Goal: Transaction & Acquisition: Book appointment/travel/reservation

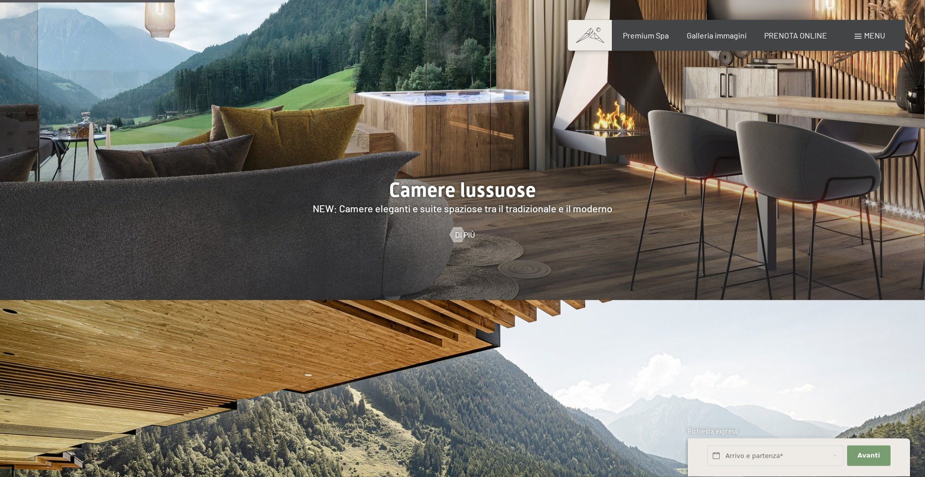
scroll to position [1070, 0]
click at [461, 226] on div at bounding box center [457, 233] width 8 height 15
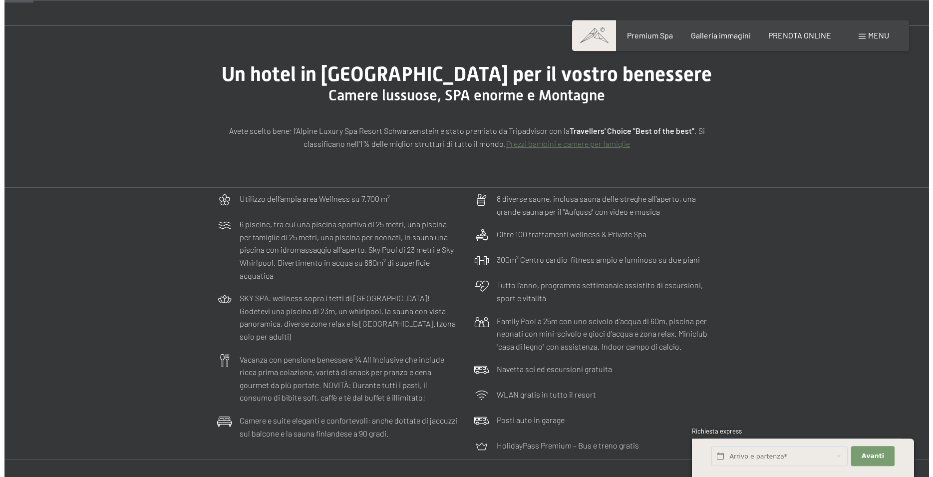
scroll to position [102, 0]
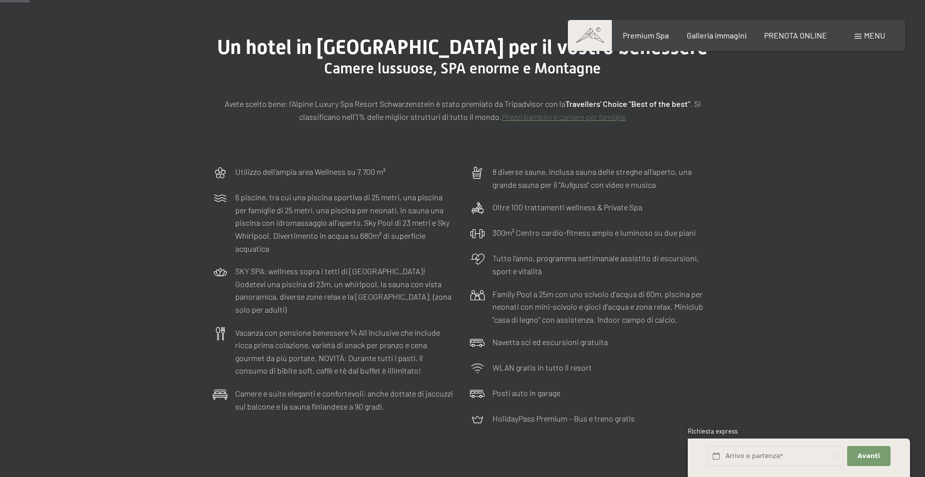
click at [868, 34] on span "Menu" at bounding box center [874, 34] width 21 height 9
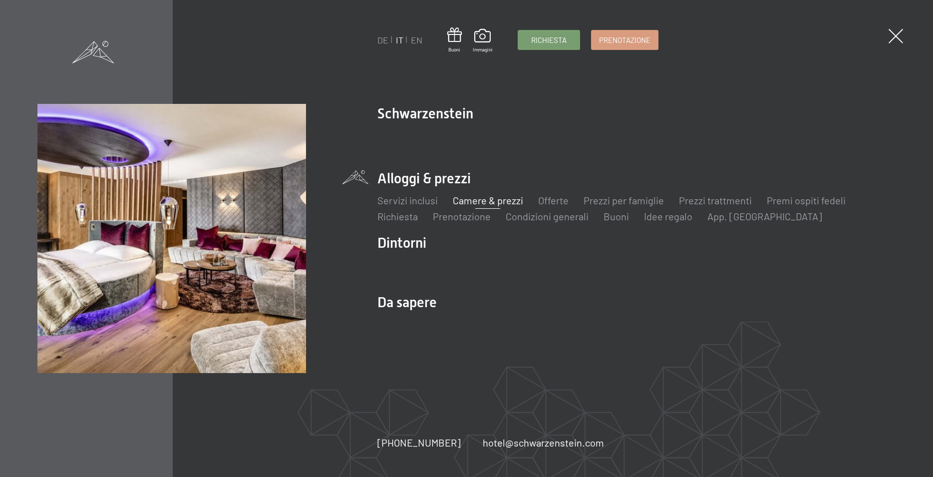
click at [495, 201] on link "Camere & prezzi" at bounding box center [488, 200] width 70 height 12
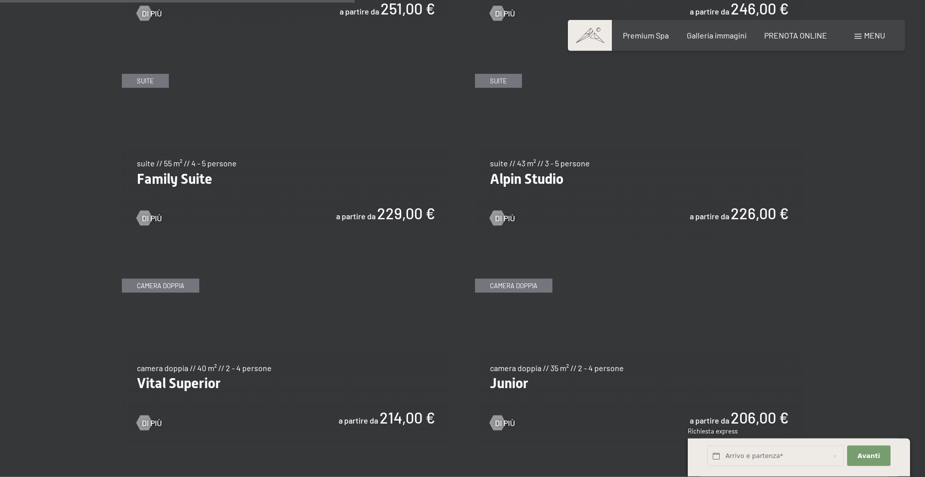
scroll to position [1223, 0]
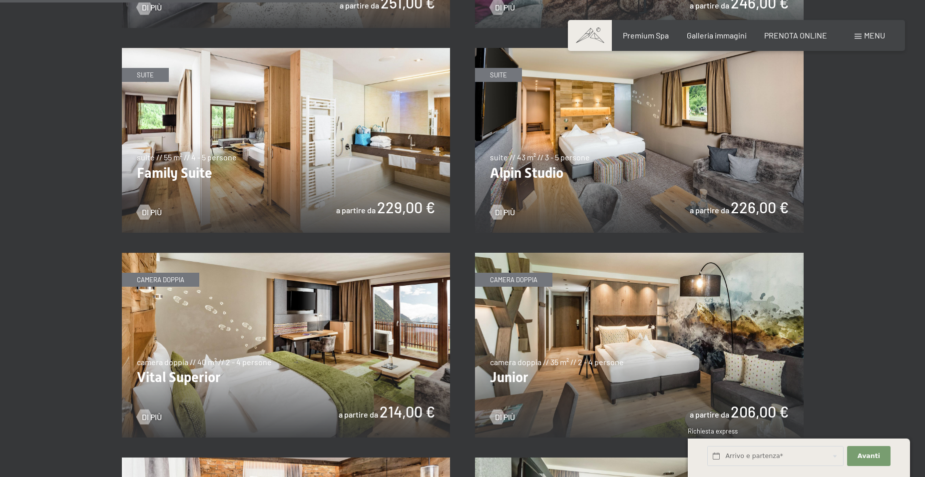
click at [626, 146] on img at bounding box center [639, 140] width 329 height 185
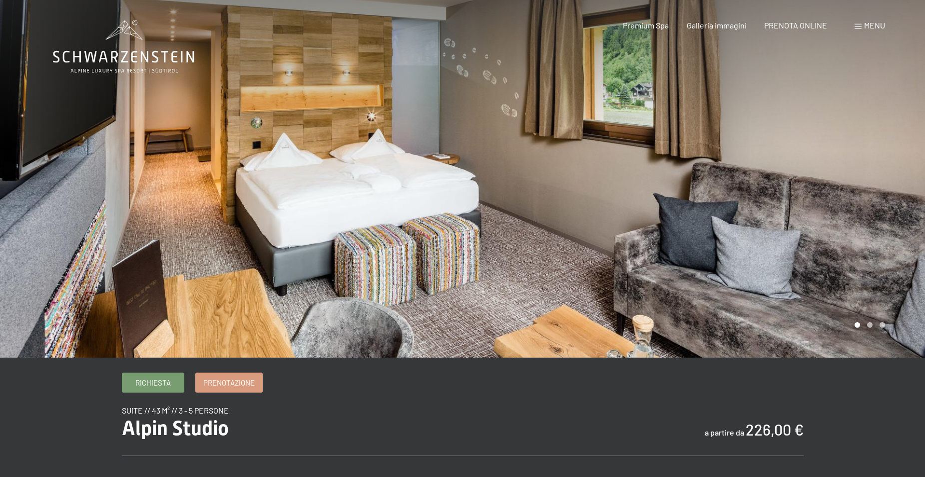
click at [871, 326] on div at bounding box center [693, 179] width 462 height 358
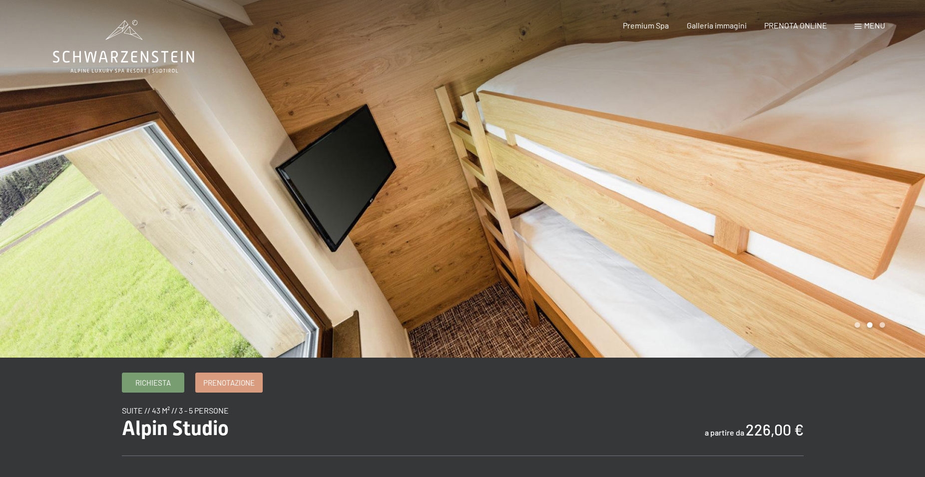
click at [882, 325] on div at bounding box center [693, 179] width 462 height 358
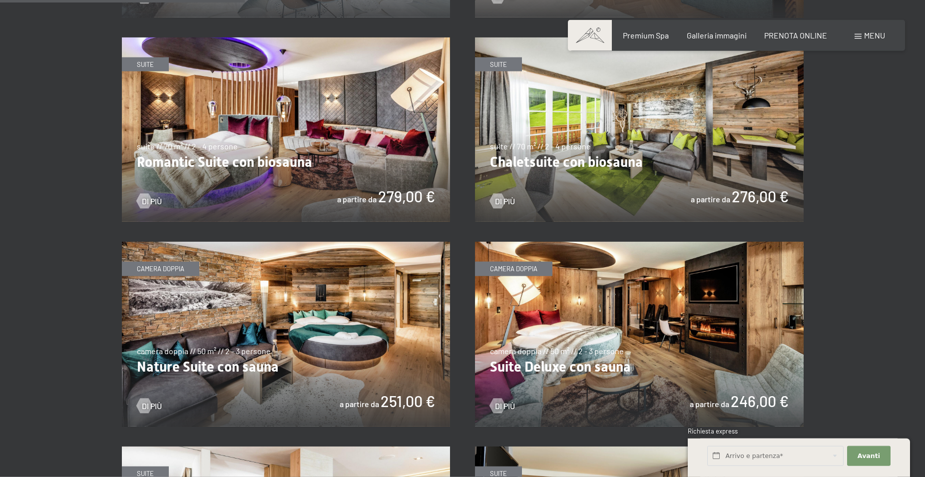
scroll to position [815, 0]
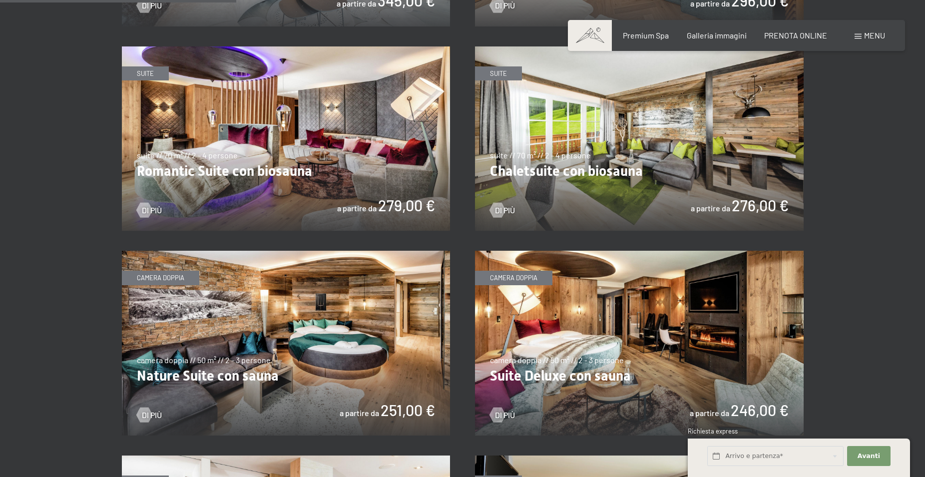
click at [277, 167] on img at bounding box center [286, 138] width 329 height 185
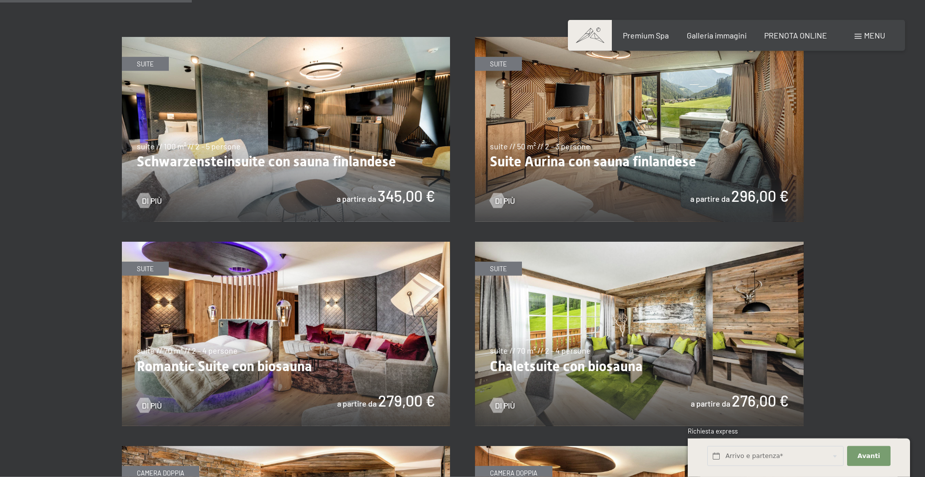
scroll to position [662, 0]
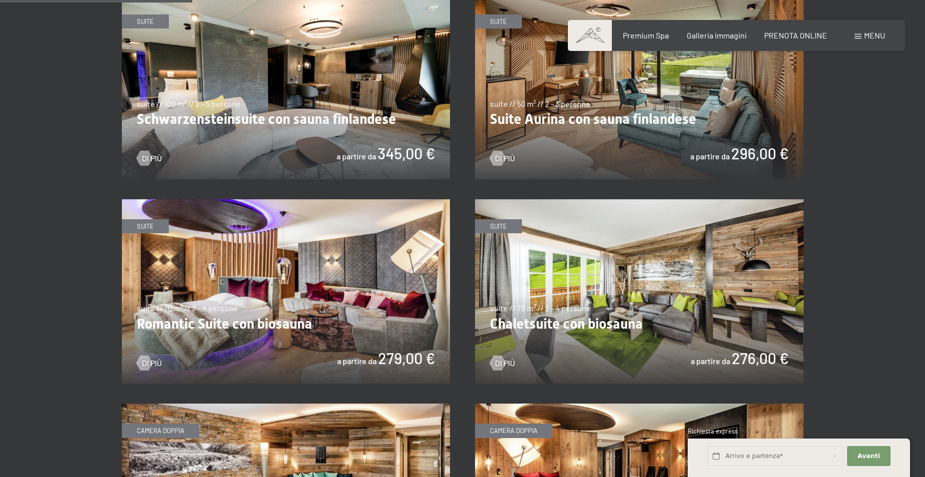
click at [627, 114] on img at bounding box center [639, 87] width 329 height 185
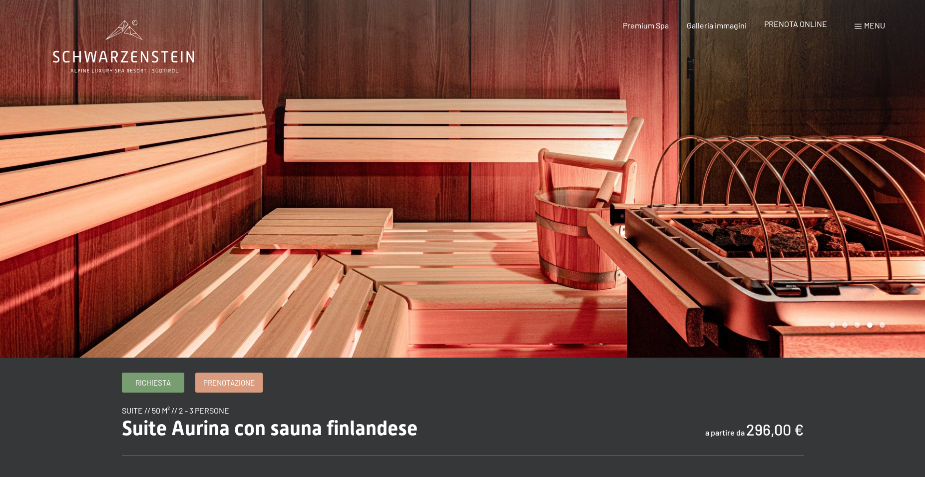
click at [810, 24] on span "PRENOTA ONLINE" at bounding box center [795, 23] width 63 height 9
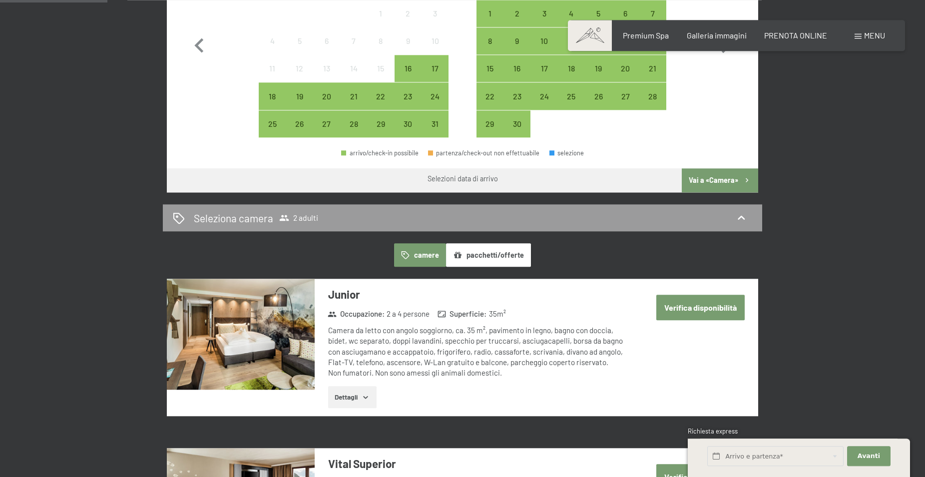
scroll to position [458, 0]
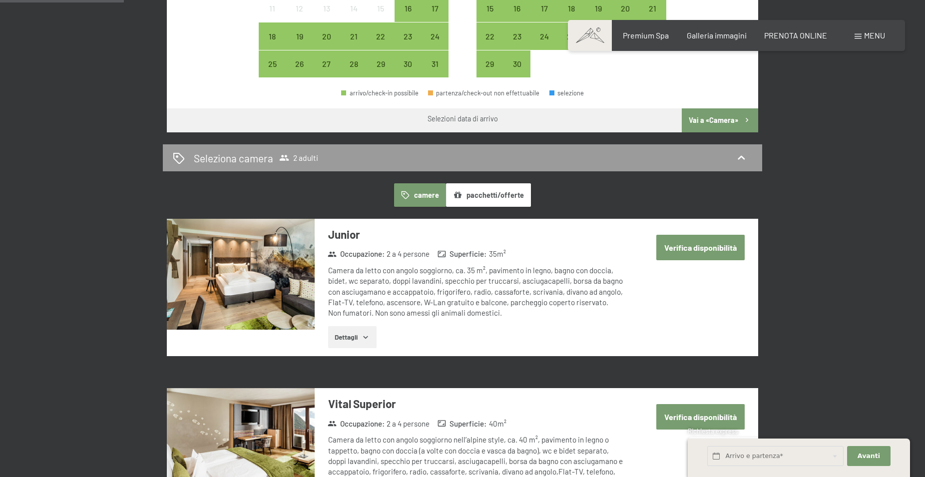
click at [494, 195] on button "pacchetti/offerte" at bounding box center [488, 194] width 85 height 23
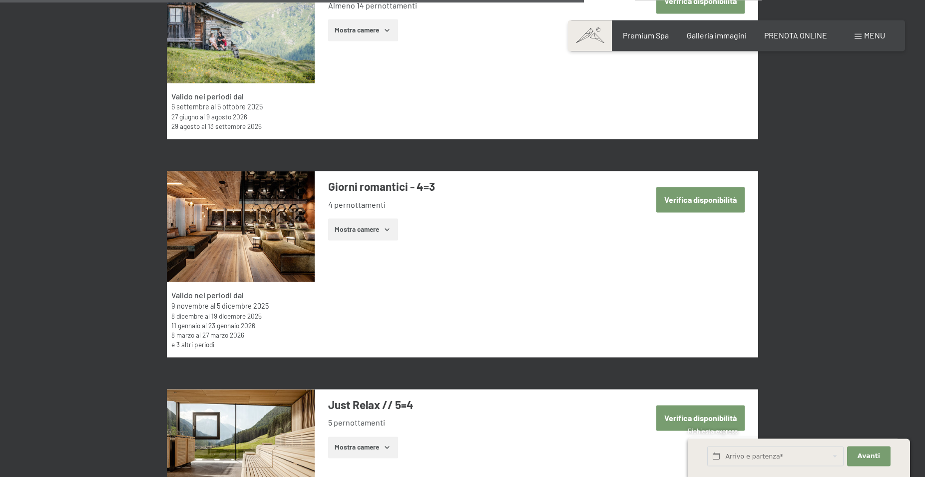
scroll to position [2394, 0]
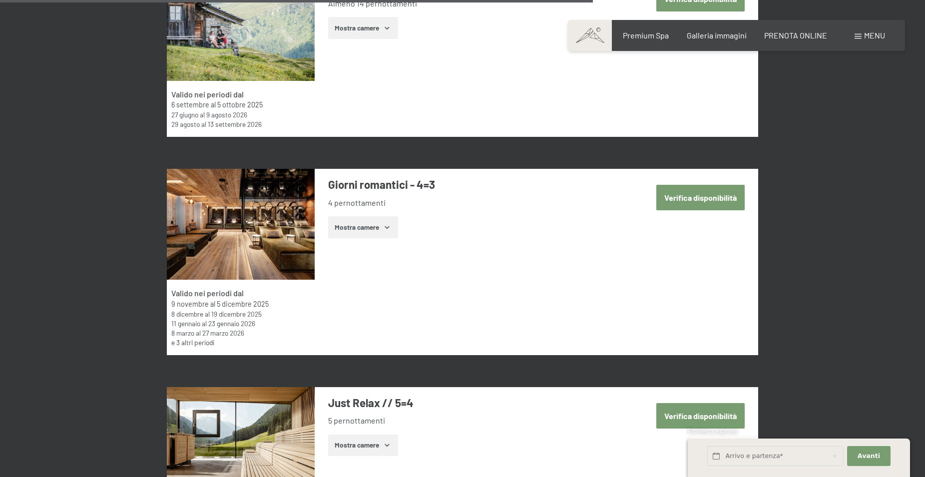
click at [710, 199] on button "Verifica disponibilità" at bounding box center [700, 197] width 88 height 25
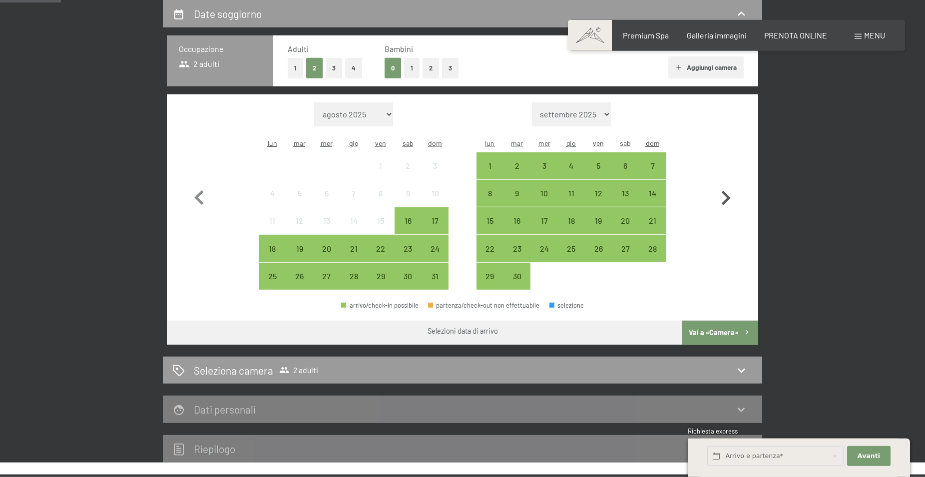
click at [725, 198] on icon "button" at bounding box center [725, 198] width 29 height 29
select select "[DATE]"
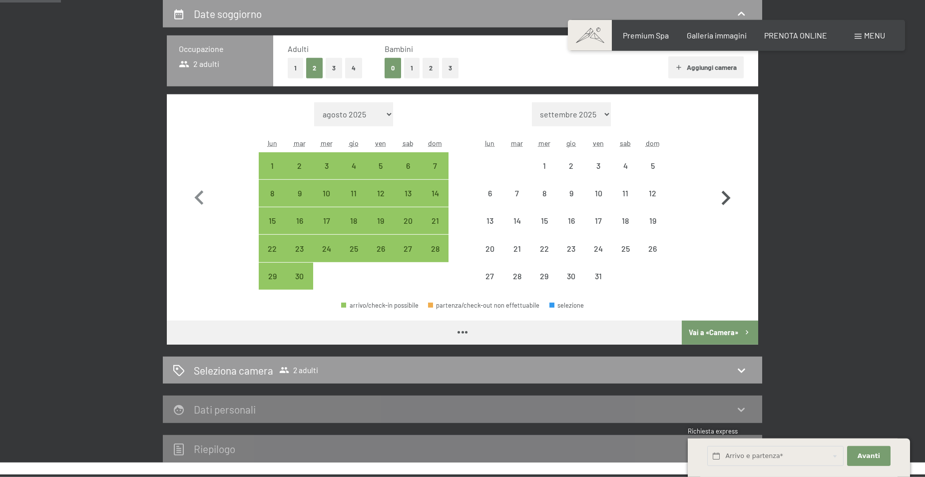
click at [727, 196] on icon "button" at bounding box center [726, 198] width 9 height 14
select select "[DATE]"
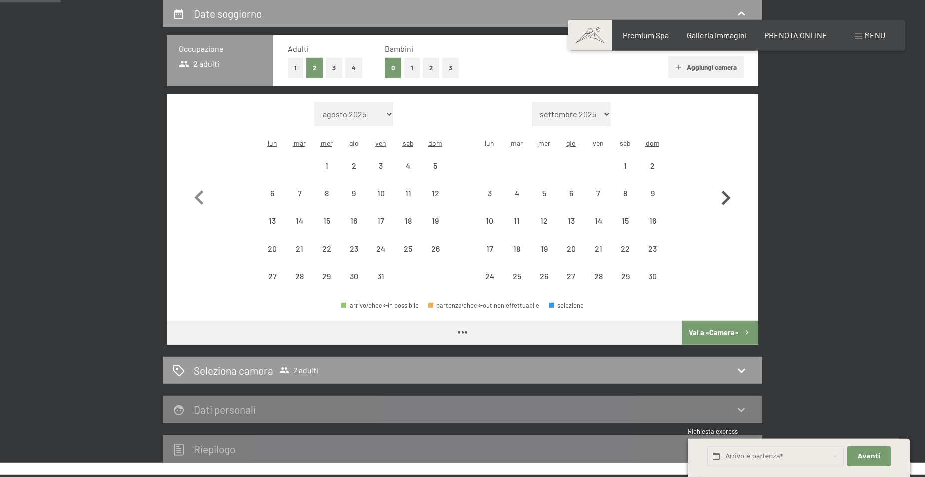
select select "[DATE]"
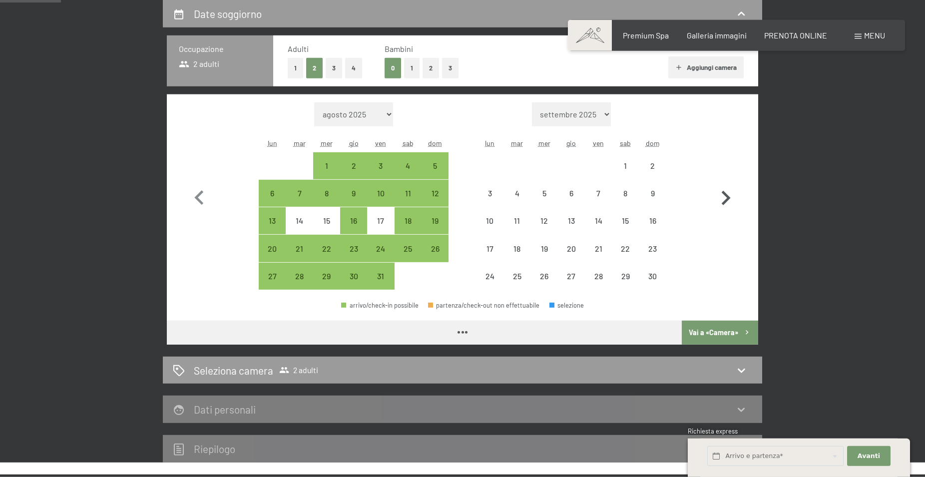
click at [727, 196] on icon "button" at bounding box center [726, 198] width 9 height 14
select select "[DATE]"
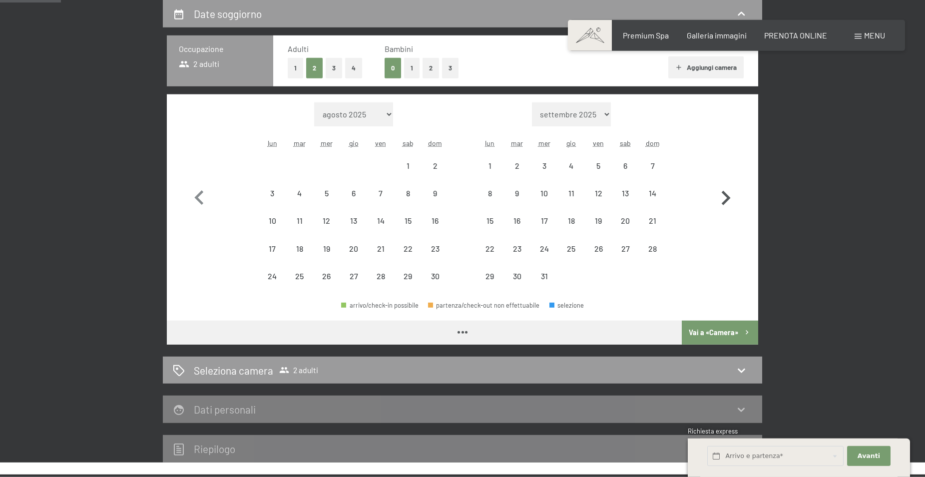
select select "[DATE]"
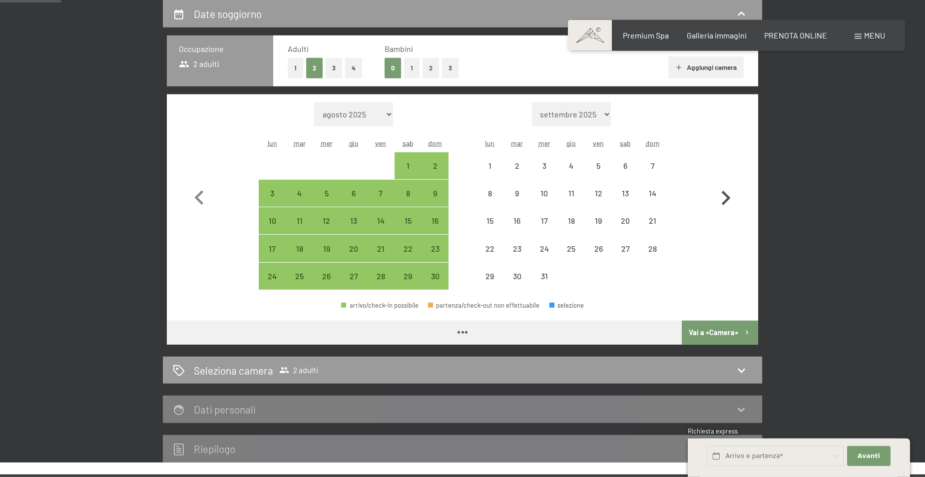
select select "[DATE]"
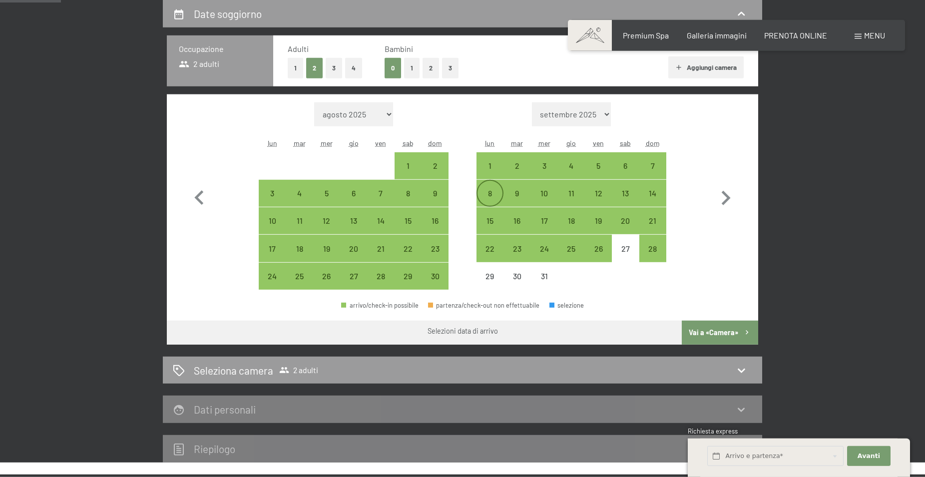
click at [490, 195] on div "8" at bounding box center [489, 201] width 25 height 25
select select "[DATE]"
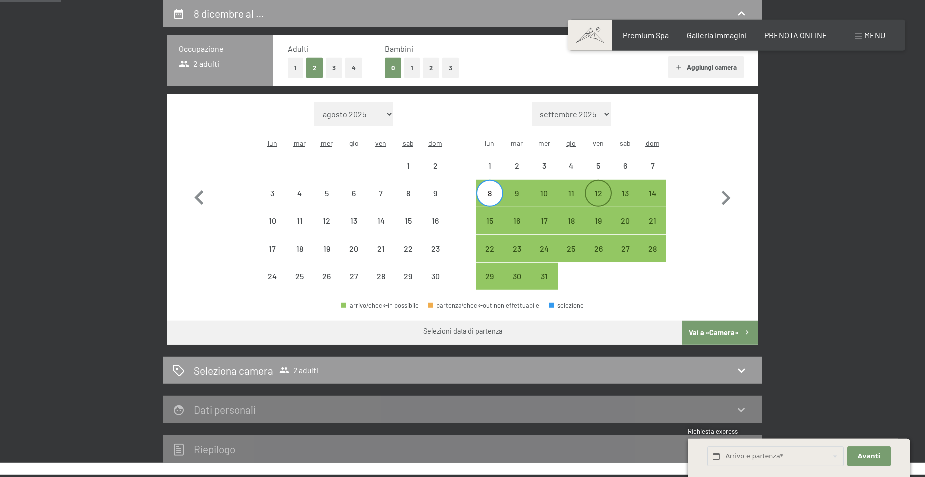
click at [596, 193] on div "12" at bounding box center [598, 201] width 25 height 25
select select "[DATE]"
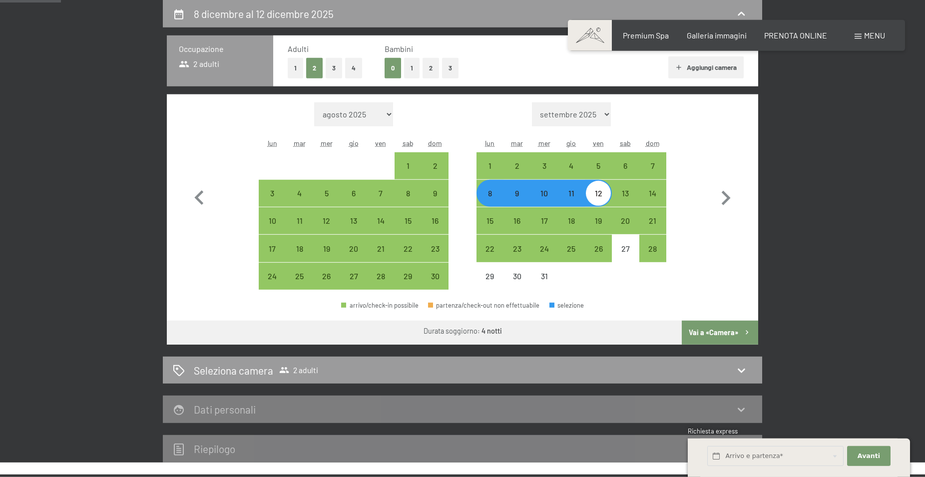
click at [413, 66] on button "1" at bounding box center [411, 68] width 15 height 20
select select "[DATE]"
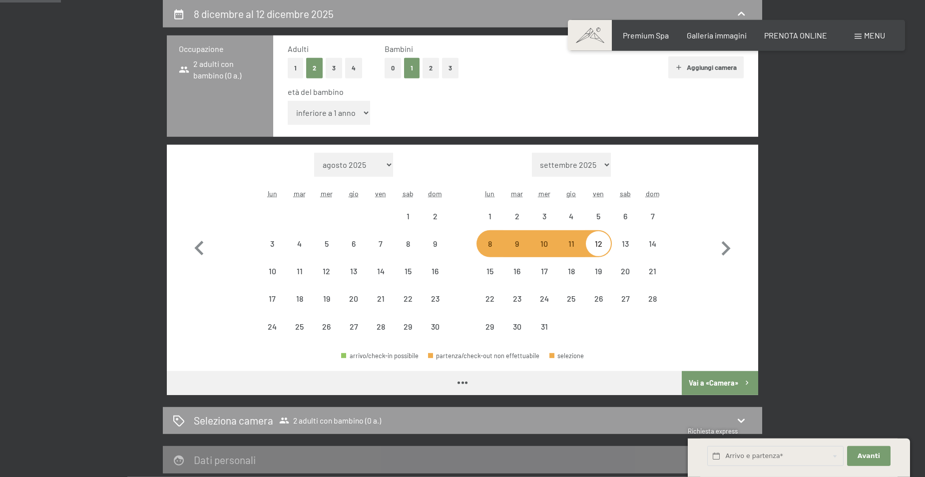
select select "[DATE]"
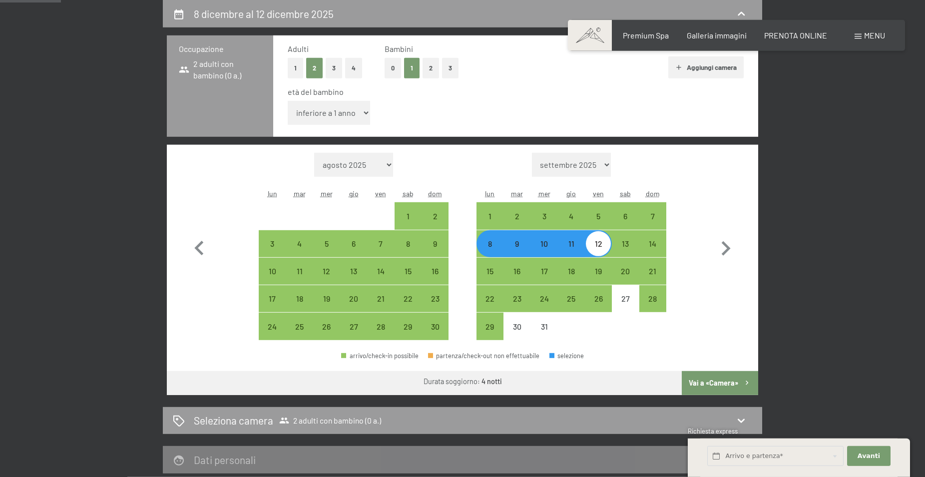
click at [288, 101] on select "inferiore a 1 anno 1 anno 2 anni 3 anni 4 anni 5 anni 6 anni 7 anni 8 anni 9 an…" at bounding box center [329, 113] width 82 height 24
select select "14"
click option "14 anni" at bounding box center [0, 0] width 0 height 0
select select "[DATE]"
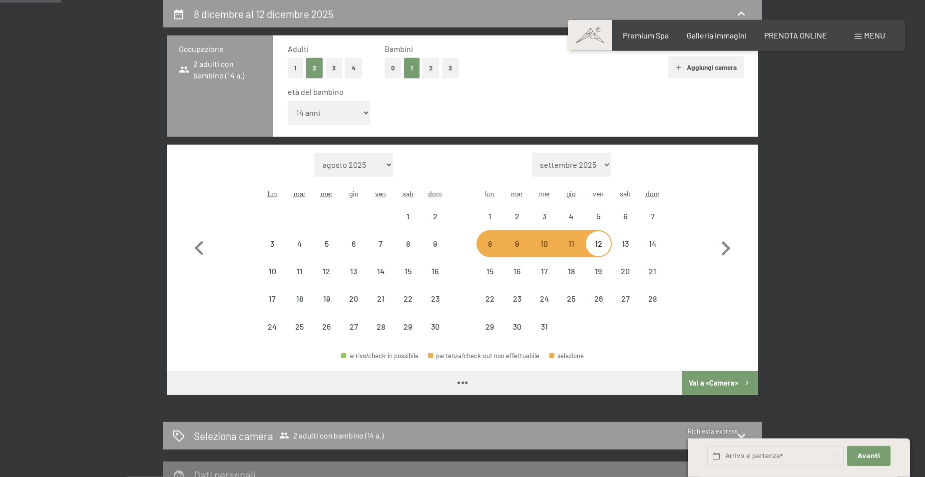
select select "[DATE]"
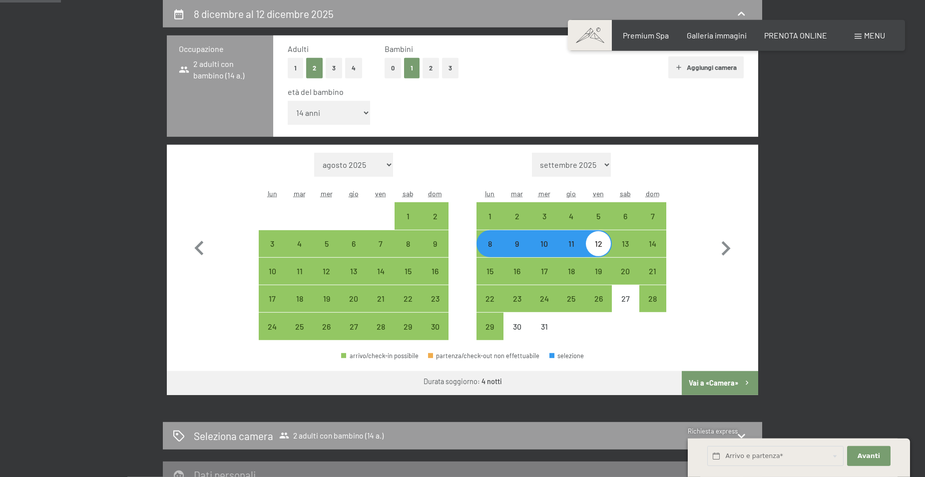
click at [726, 381] on button "Vai a «Camera»" at bounding box center [720, 383] width 76 height 24
select select "[DATE]"
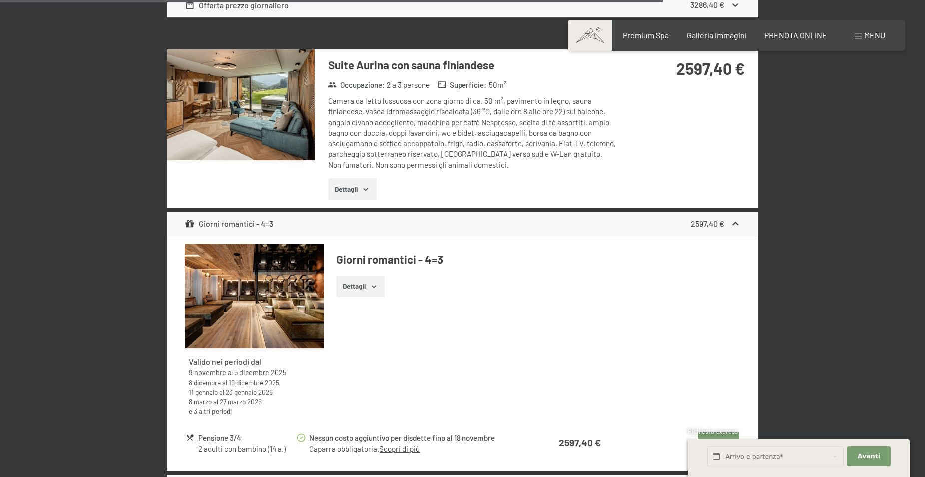
scroll to position [3608, 0]
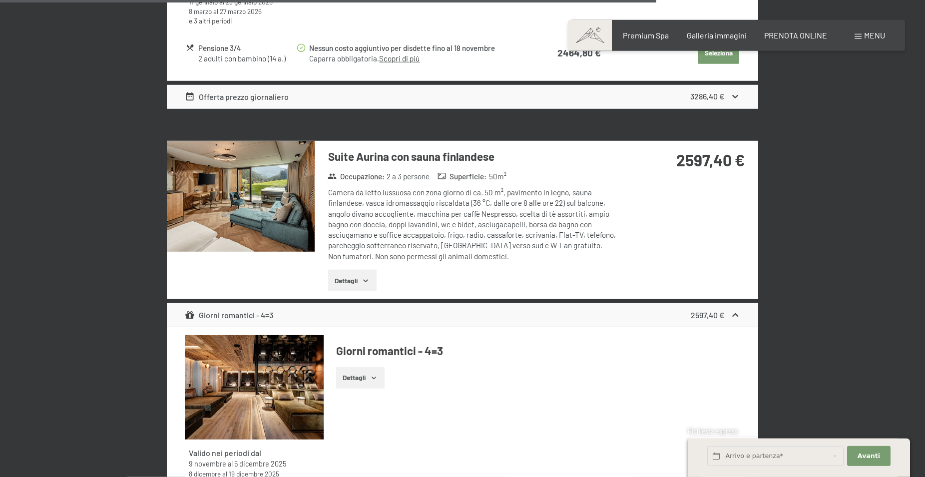
click at [256, 214] on img at bounding box center [241, 196] width 148 height 111
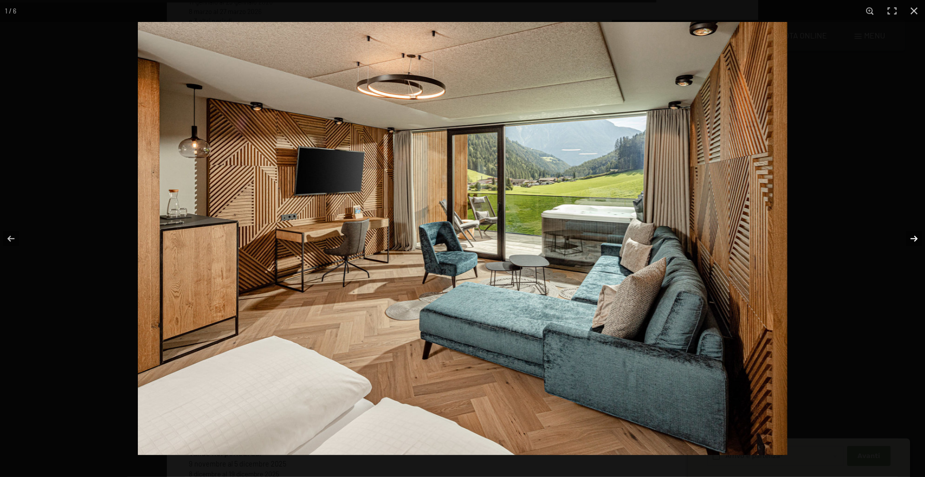
click at [914, 235] on button "button" at bounding box center [907, 239] width 35 height 50
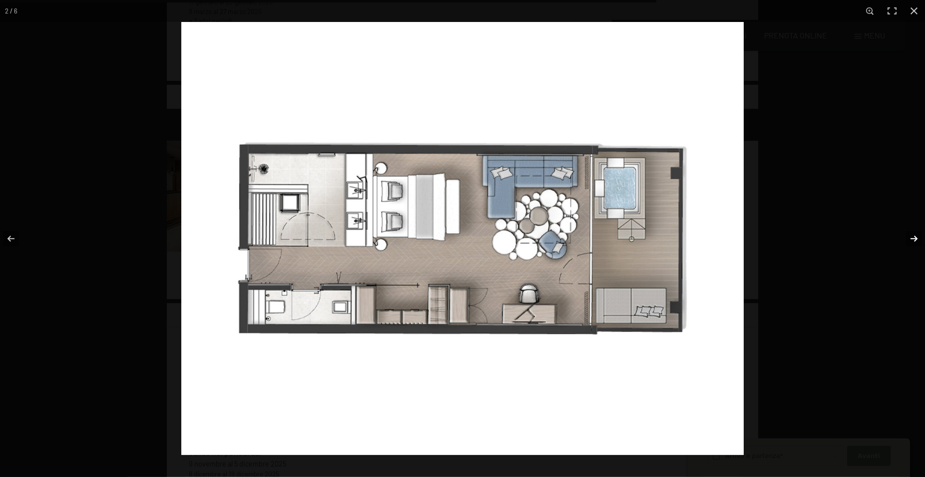
click at [914, 236] on button "button" at bounding box center [907, 239] width 35 height 50
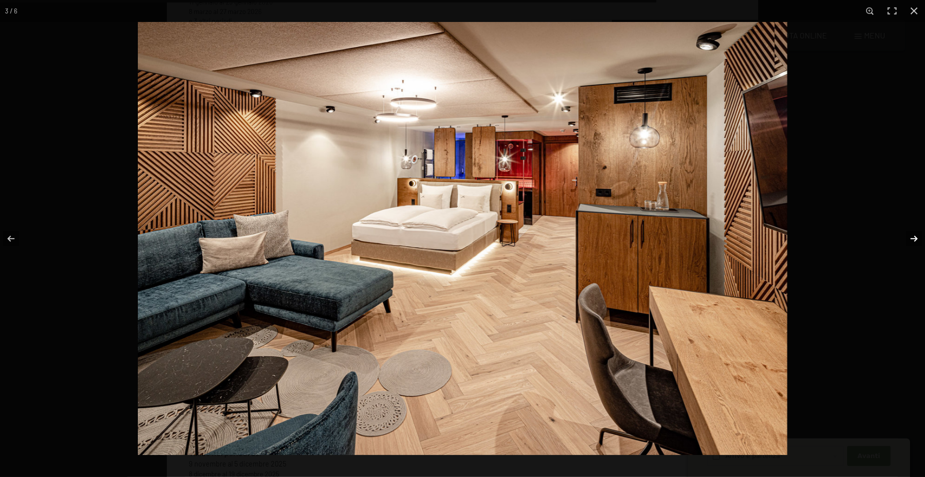
click at [916, 234] on button "button" at bounding box center [907, 239] width 35 height 50
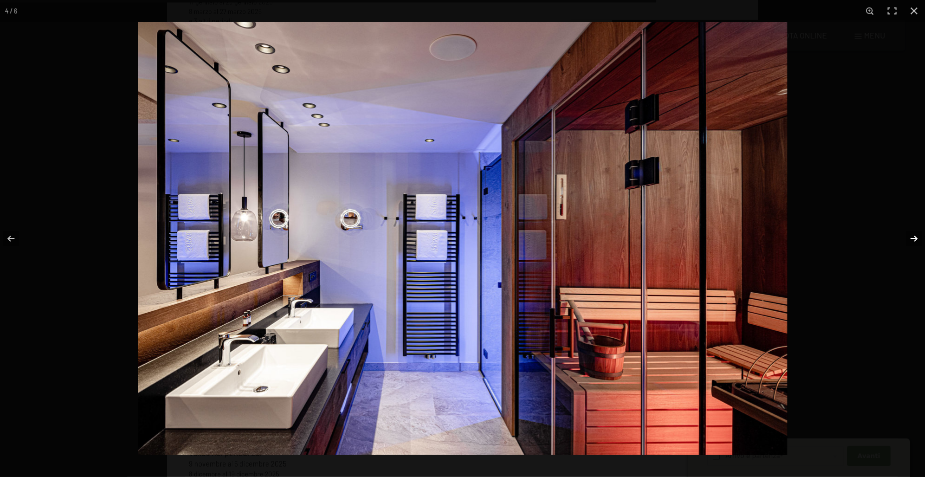
click at [916, 234] on button "button" at bounding box center [907, 239] width 35 height 50
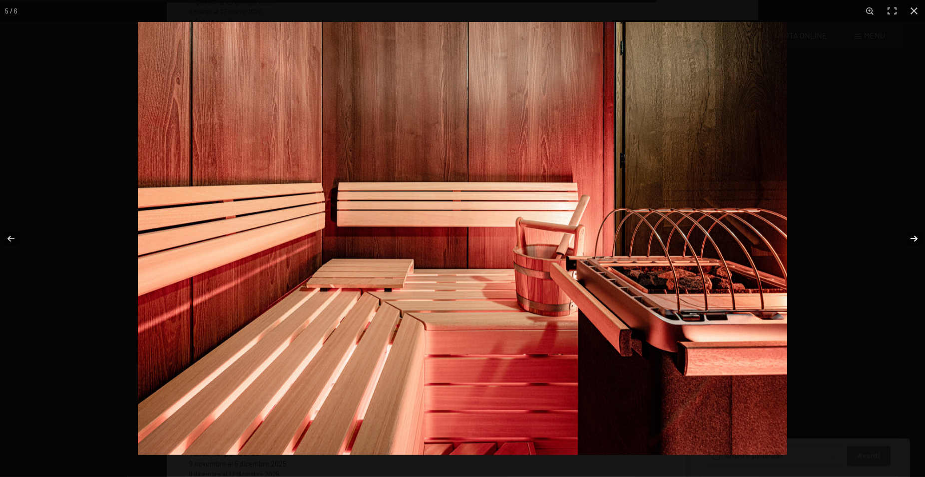
click at [916, 234] on button "button" at bounding box center [907, 239] width 35 height 50
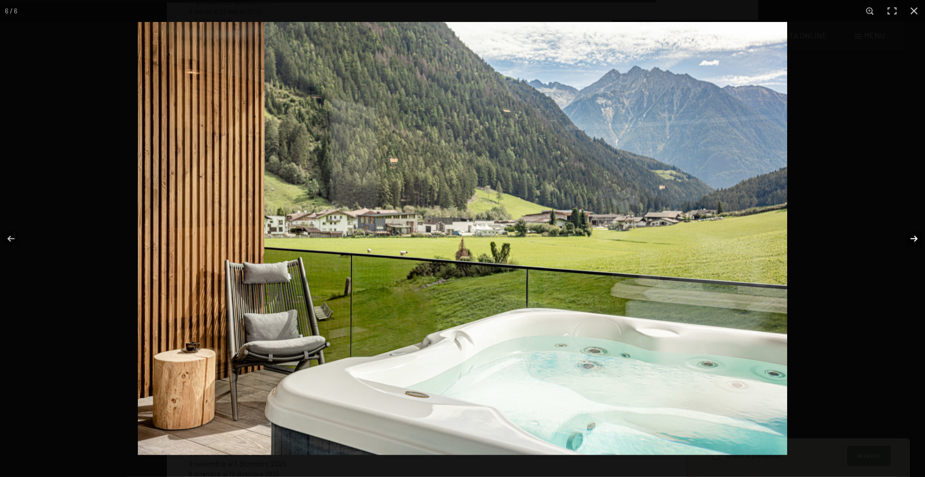
click at [916, 234] on button "button" at bounding box center [907, 239] width 35 height 50
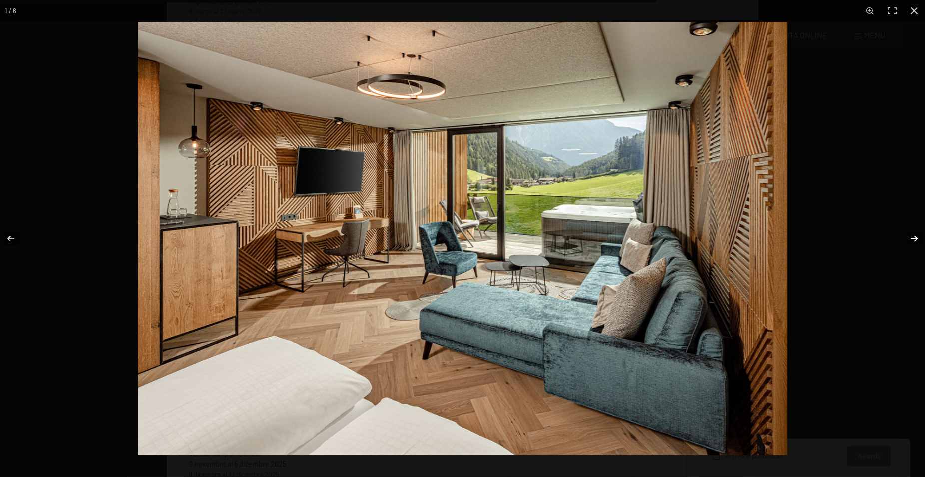
click at [916, 234] on button "button" at bounding box center [907, 239] width 35 height 50
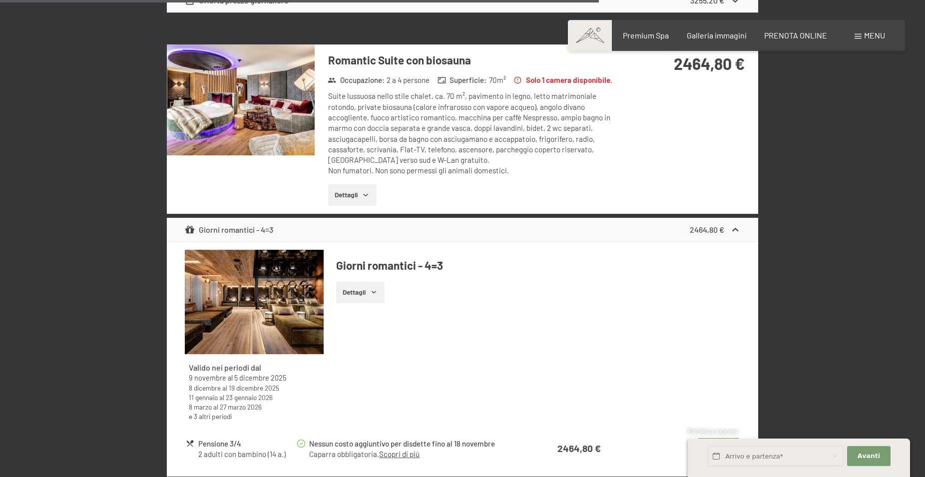
scroll to position [3201, 0]
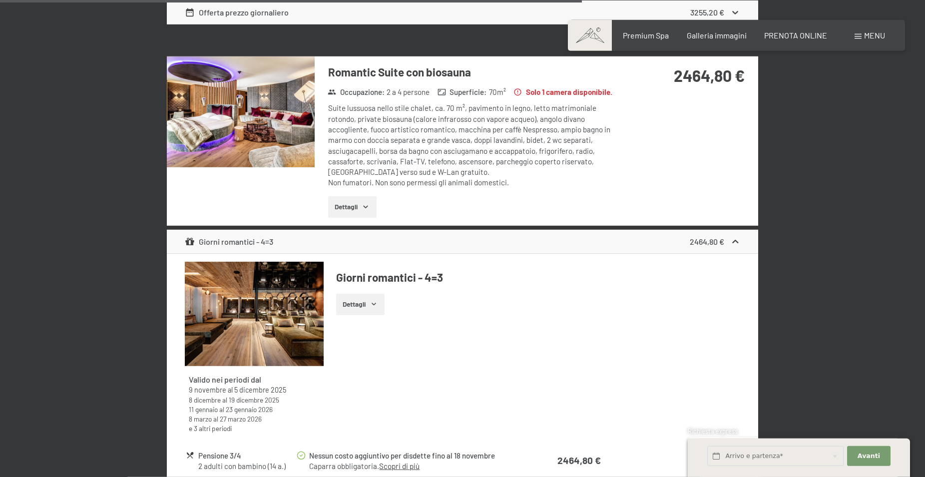
click at [352, 196] on button "Dettagli" at bounding box center [352, 207] width 48 height 22
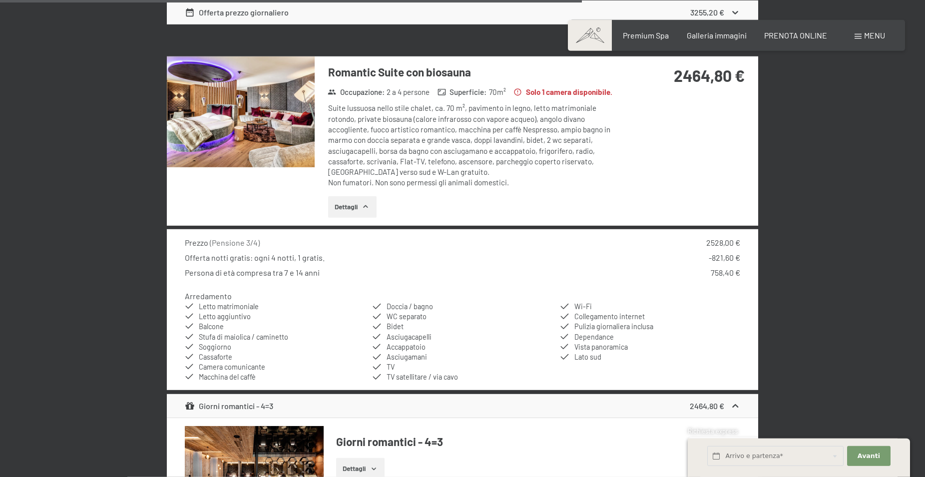
click at [640, 83] on div "2464,80 €" at bounding box center [689, 75] width 111 height 22
click at [364, 203] on icon "button" at bounding box center [366, 207] width 8 height 8
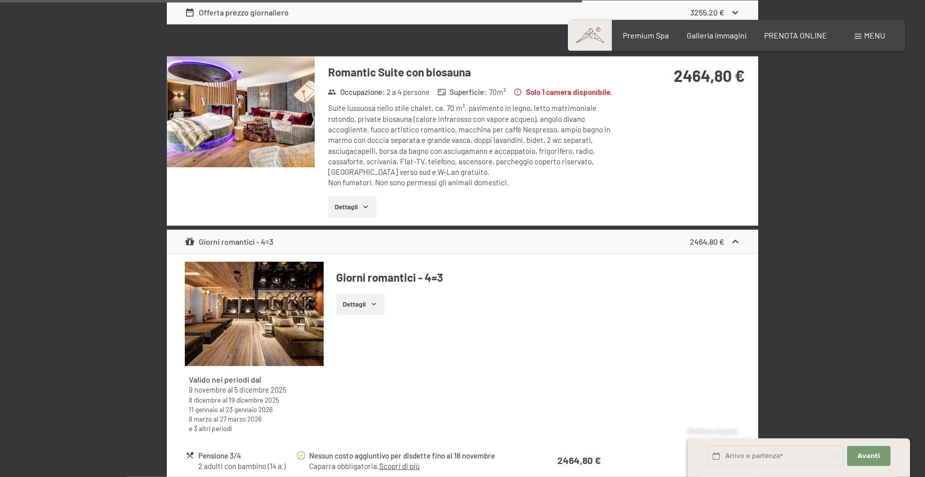
click at [259, 104] on img at bounding box center [241, 111] width 148 height 111
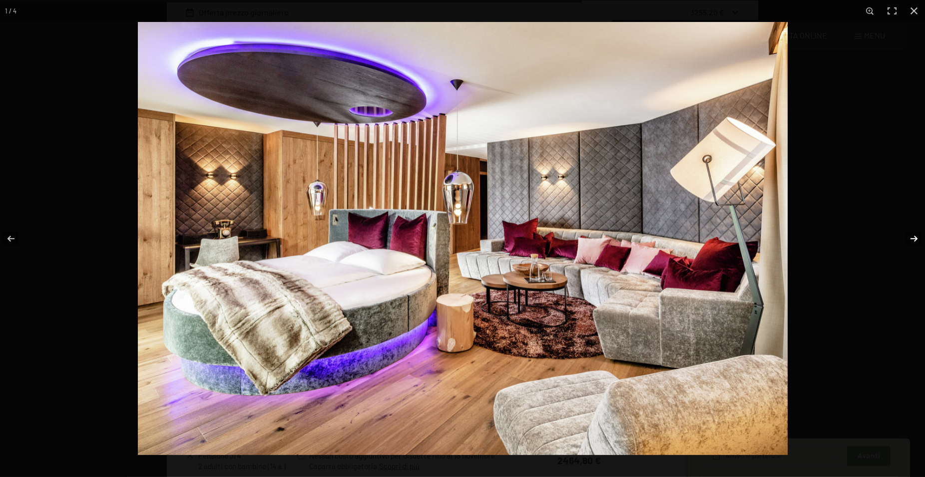
click at [914, 239] on button "button" at bounding box center [907, 239] width 35 height 50
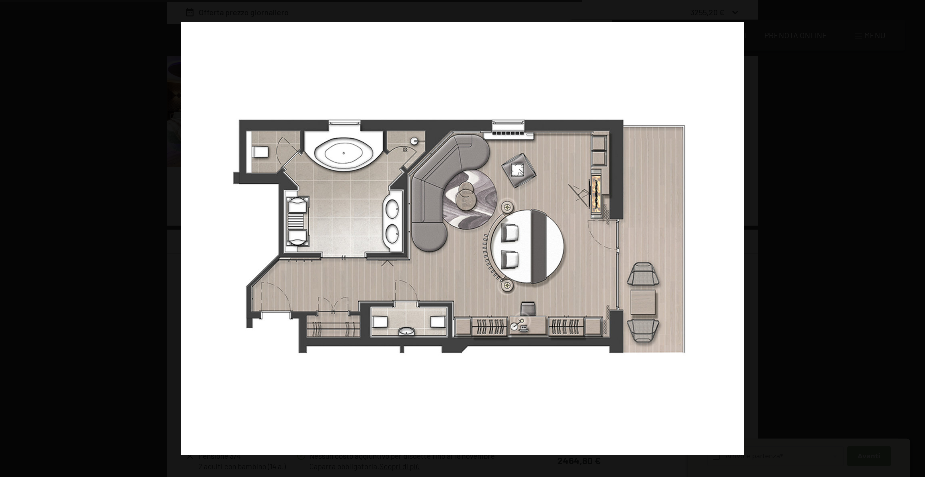
click at [914, 239] on button "button" at bounding box center [907, 239] width 35 height 50
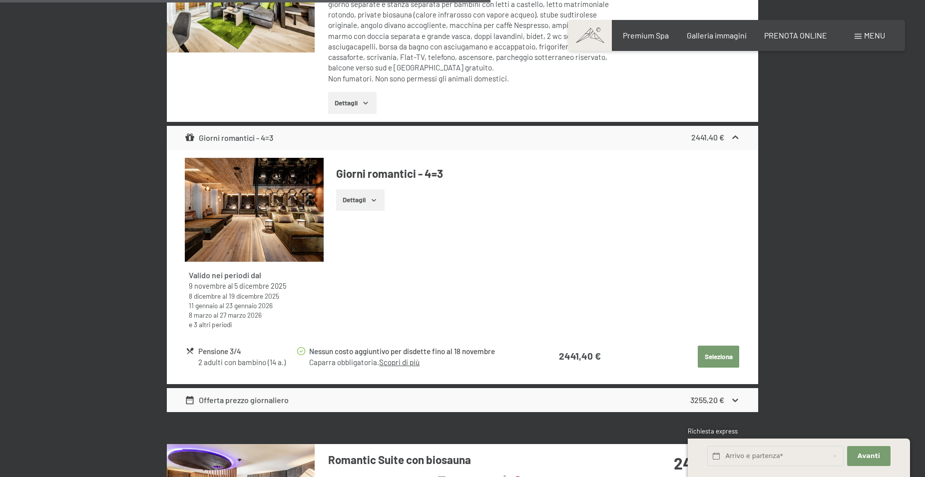
scroll to position [2691, 0]
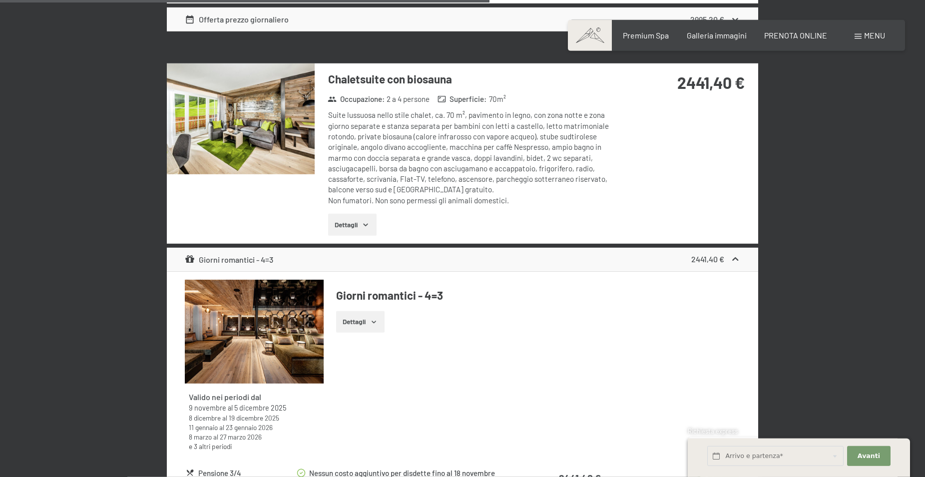
click at [266, 116] on img at bounding box center [241, 118] width 148 height 111
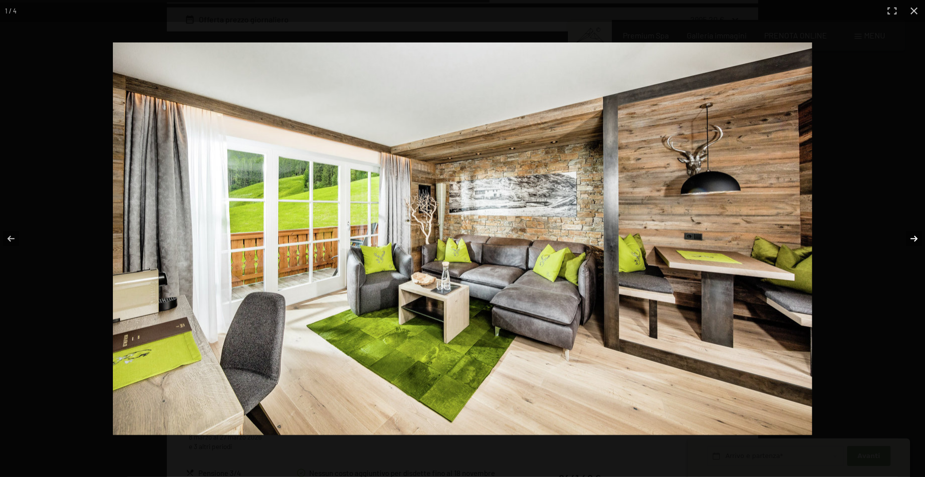
click at [910, 238] on button "button" at bounding box center [907, 239] width 35 height 50
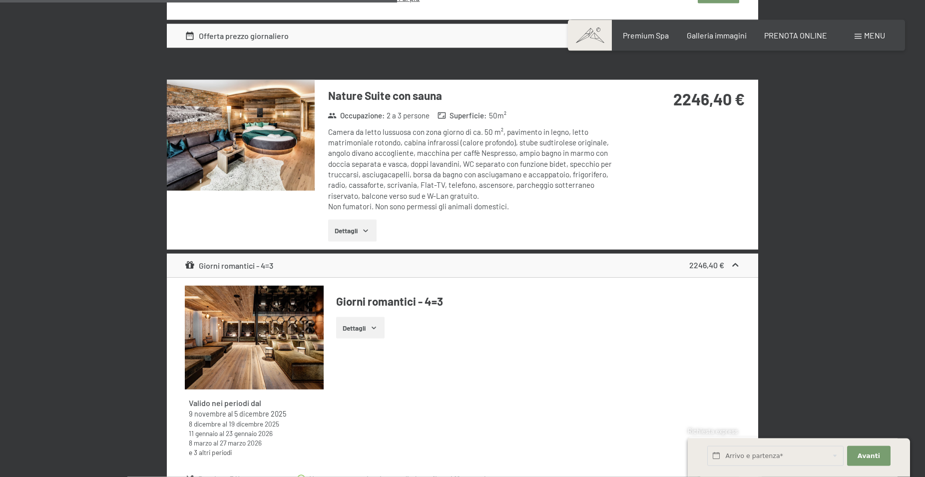
scroll to position [2182, 0]
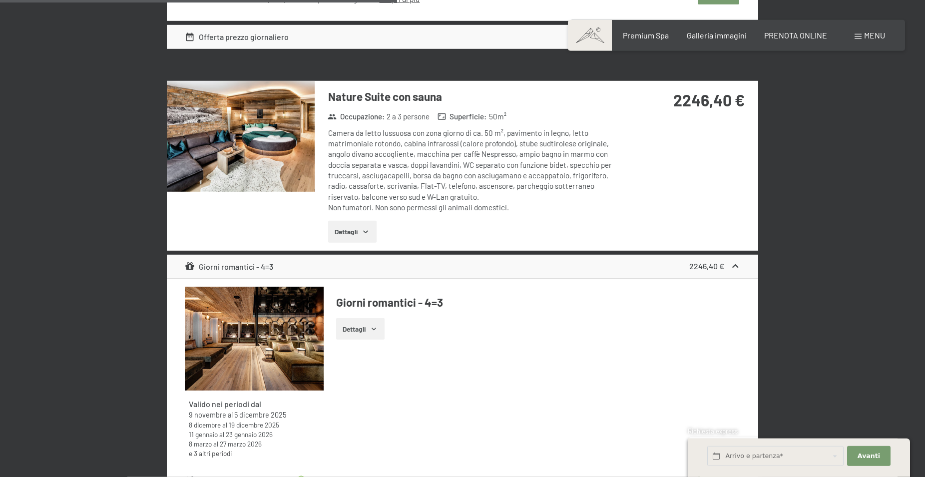
click at [274, 154] on img at bounding box center [241, 136] width 148 height 111
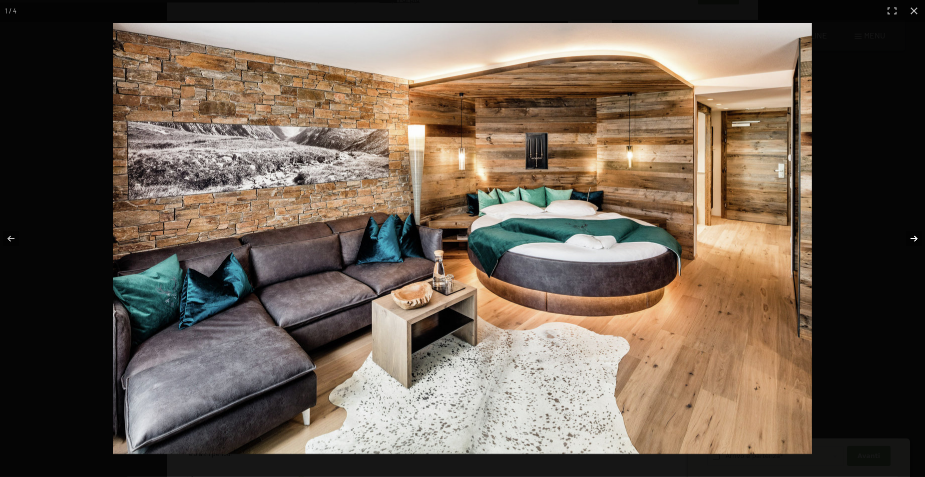
click at [914, 237] on button "button" at bounding box center [907, 239] width 35 height 50
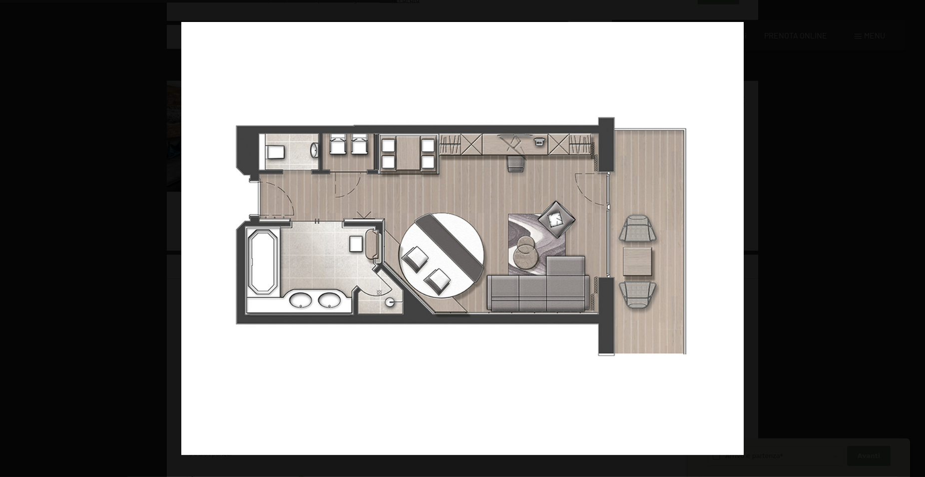
click at [913, 236] on button "button" at bounding box center [907, 239] width 35 height 50
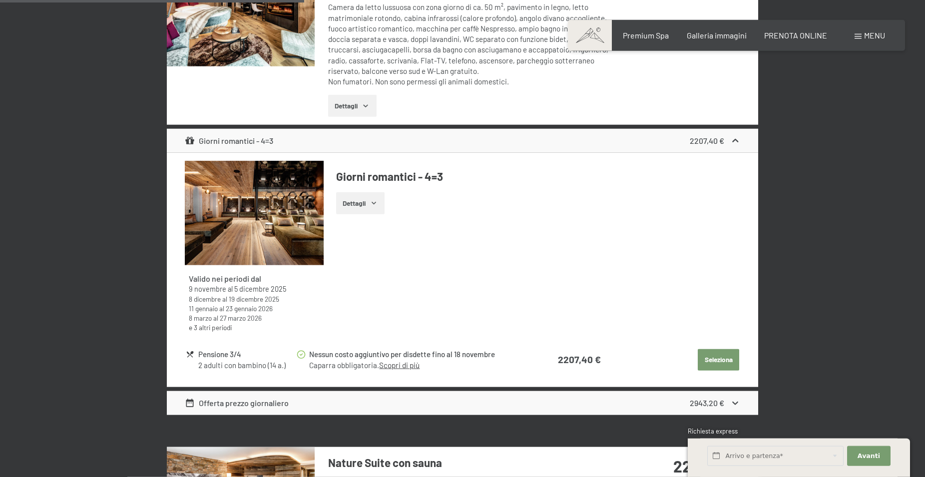
scroll to position [1672, 0]
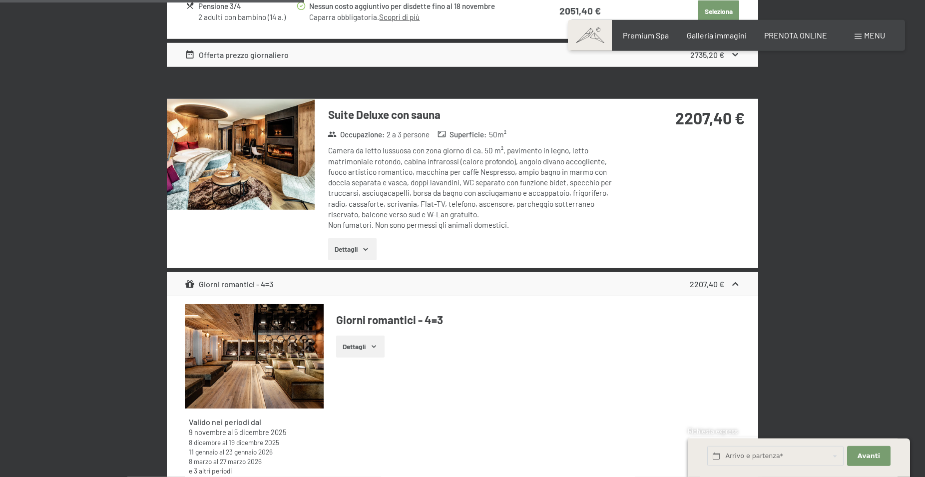
click at [272, 182] on img at bounding box center [241, 154] width 148 height 111
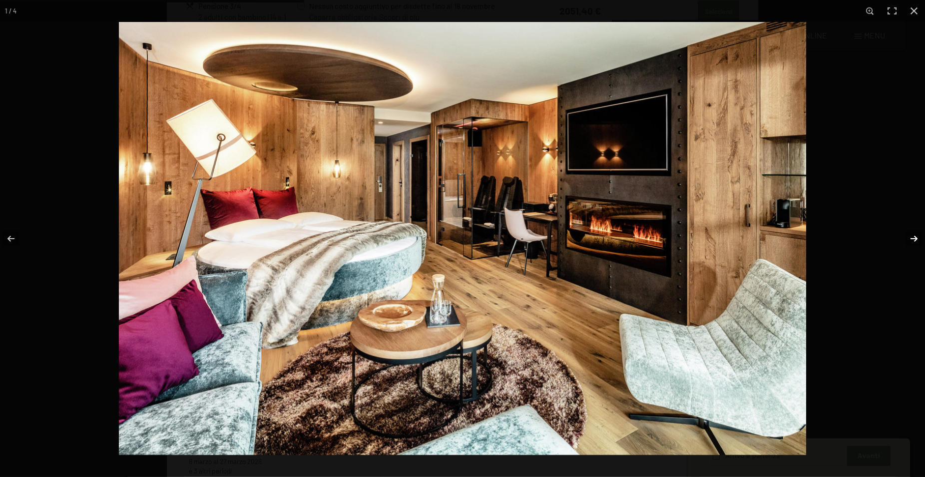
click at [909, 238] on button "button" at bounding box center [907, 239] width 35 height 50
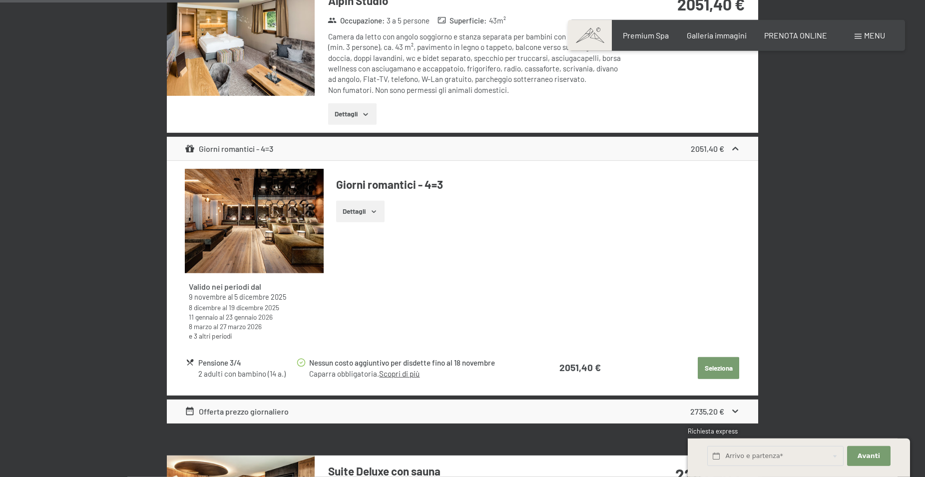
scroll to position [1163, 0]
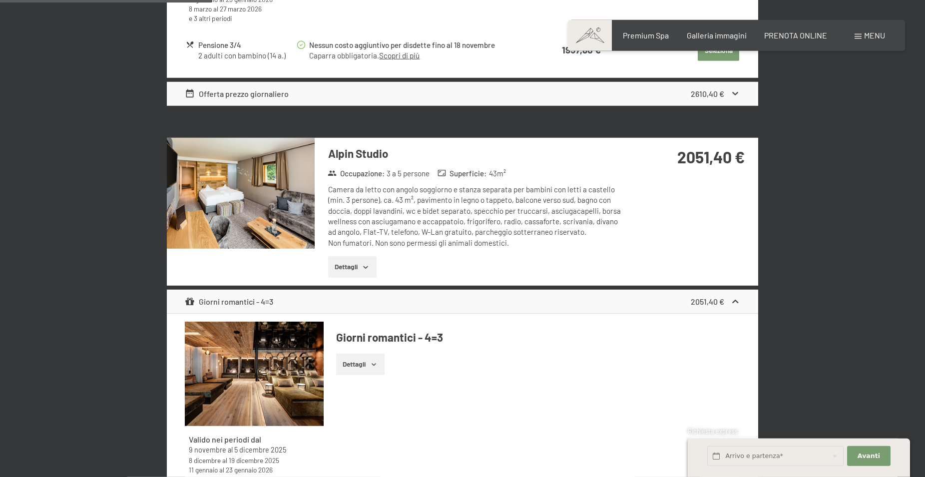
click at [226, 195] on img at bounding box center [241, 193] width 148 height 111
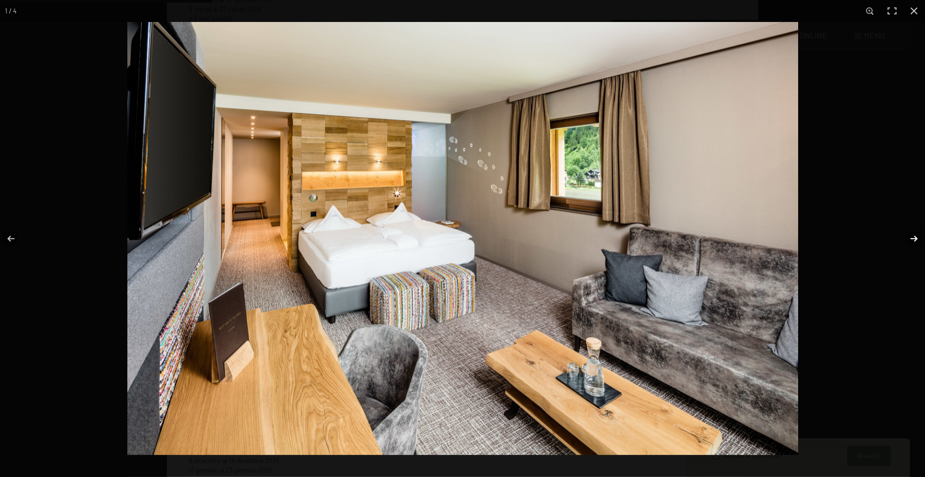
click at [910, 238] on button "button" at bounding box center [907, 239] width 35 height 50
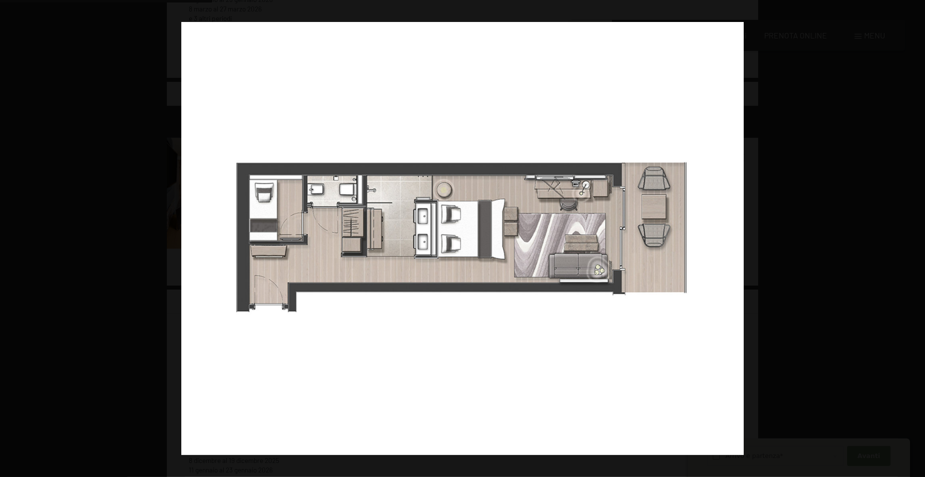
click at [911, 238] on button "button" at bounding box center [907, 239] width 35 height 50
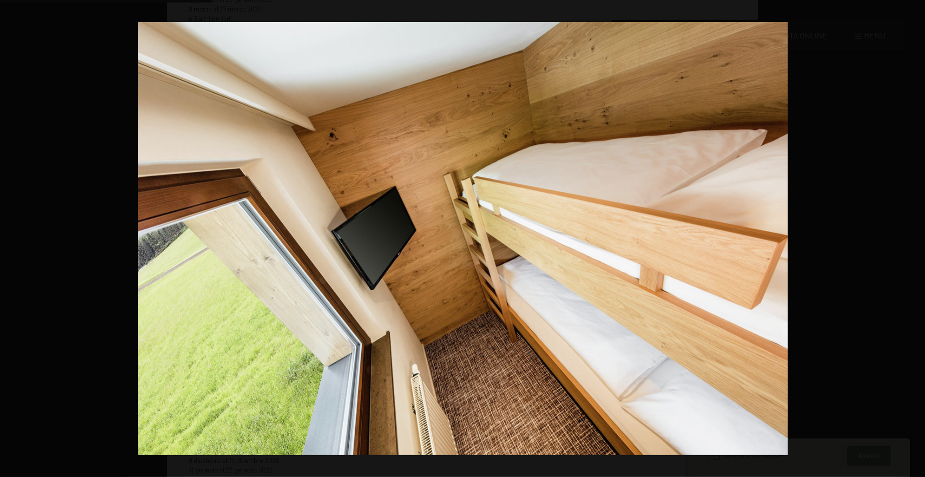
click at [911, 238] on button "button" at bounding box center [907, 239] width 35 height 50
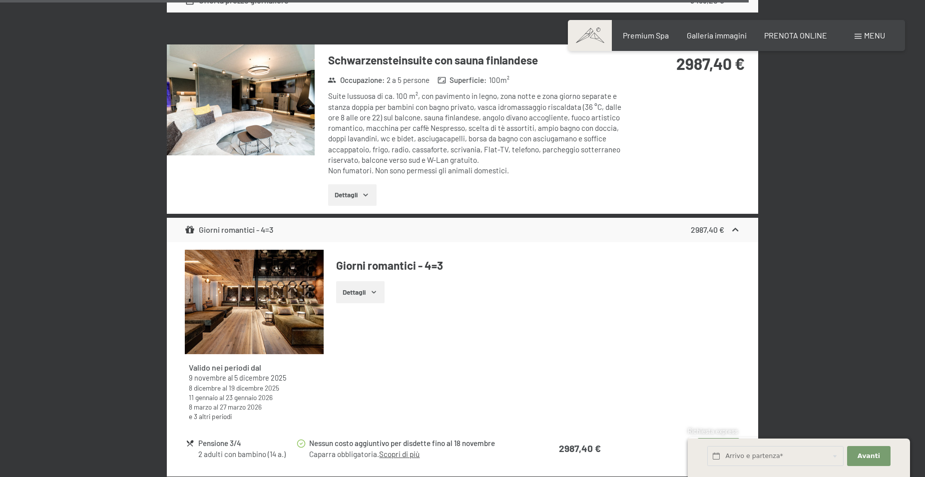
scroll to position [4118, 0]
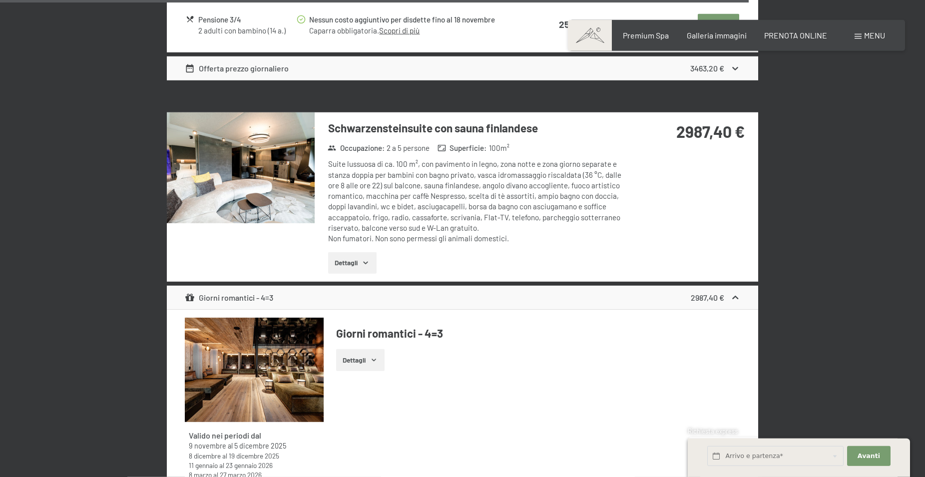
click at [252, 185] on img at bounding box center [241, 167] width 148 height 111
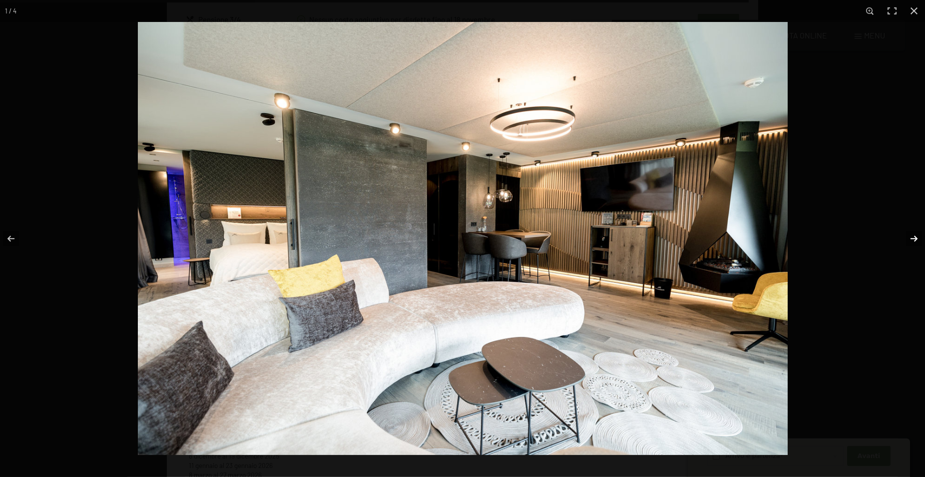
click at [912, 239] on button "button" at bounding box center [907, 239] width 35 height 50
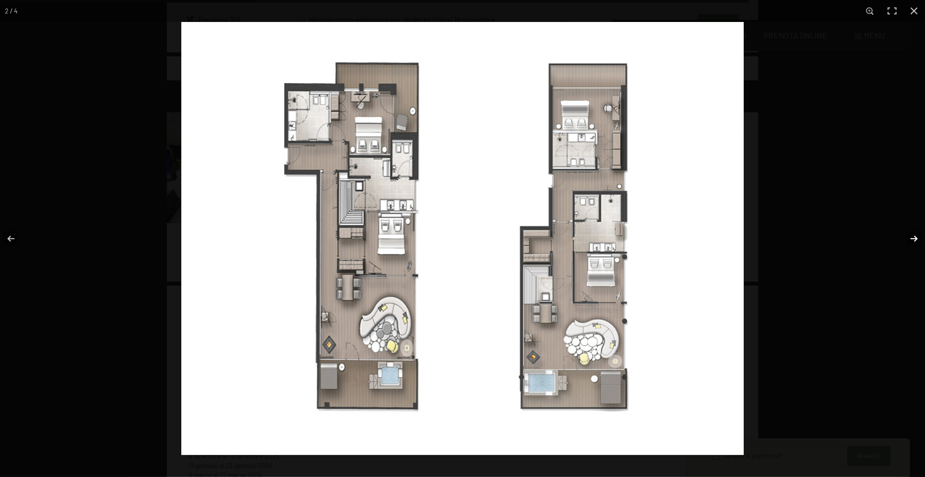
click at [914, 238] on button "button" at bounding box center [907, 239] width 35 height 50
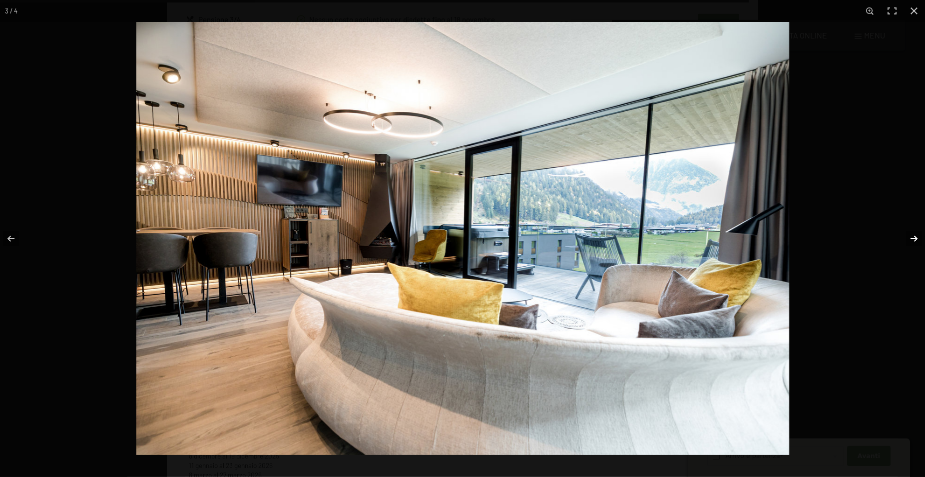
click at [914, 237] on button "button" at bounding box center [907, 239] width 35 height 50
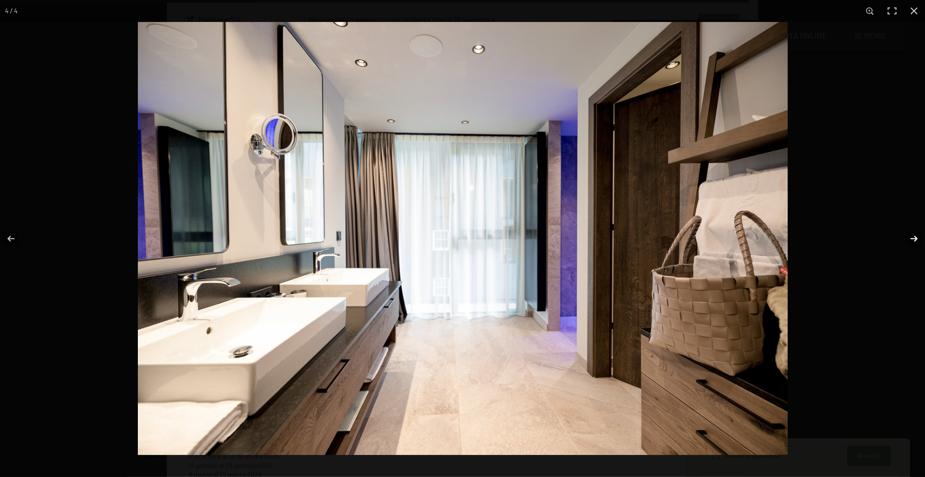
click at [914, 237] on button "button" at bounding box center [907, 239] width 35 height 50
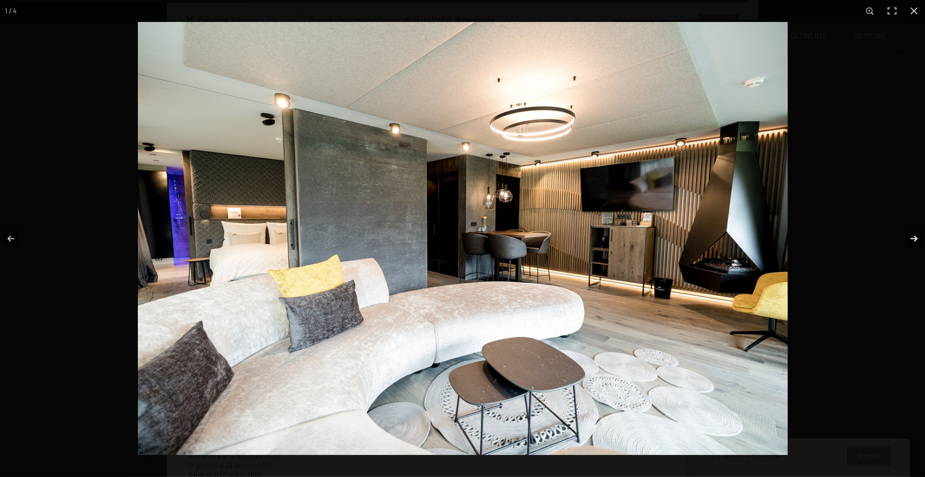
click at [914, 237] on button "button" at bounding box center [907, 239] width 35 height 50
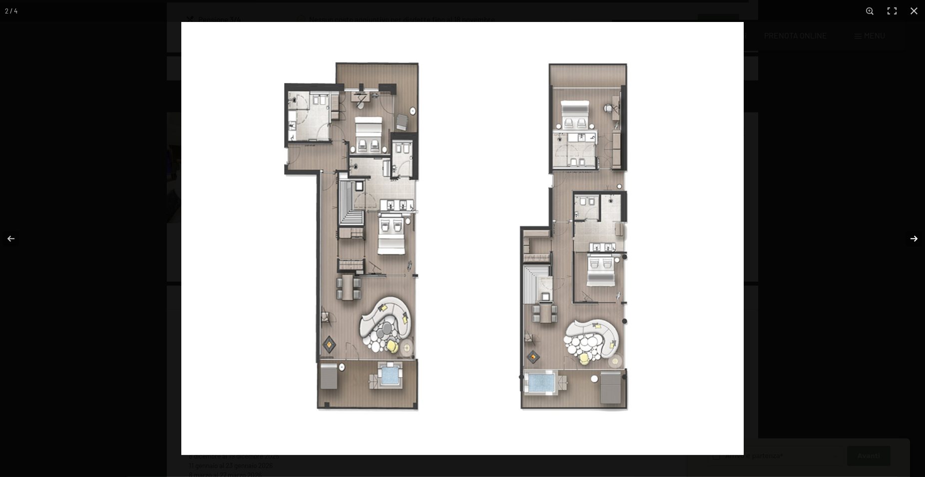
click at [914, 237] on button "button" at bounding box center [907, 239] width 35 height 50
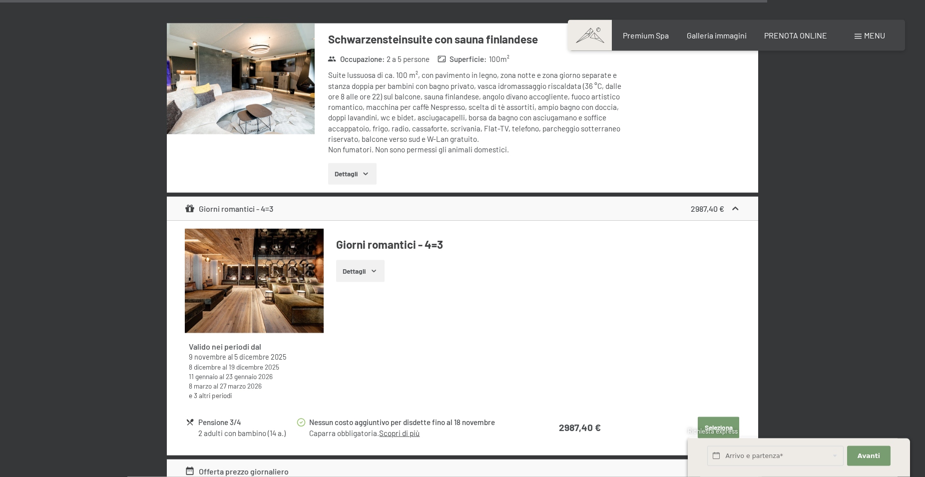
scroll to position [4219, 0]
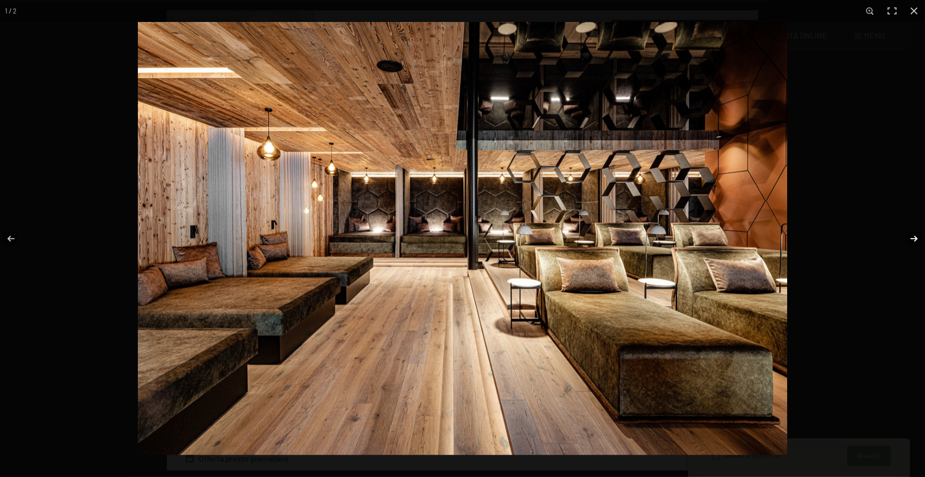
click at [912, 238] on button "button" at bounding box center [907, 239] width 35 height 50
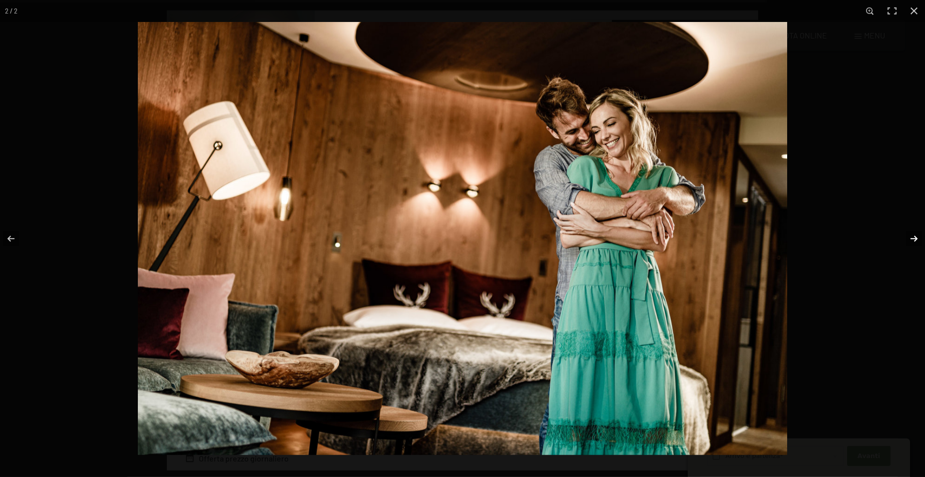
click at [913, 237] on button "button" at bounding box center [907, 239] width 35 height 50
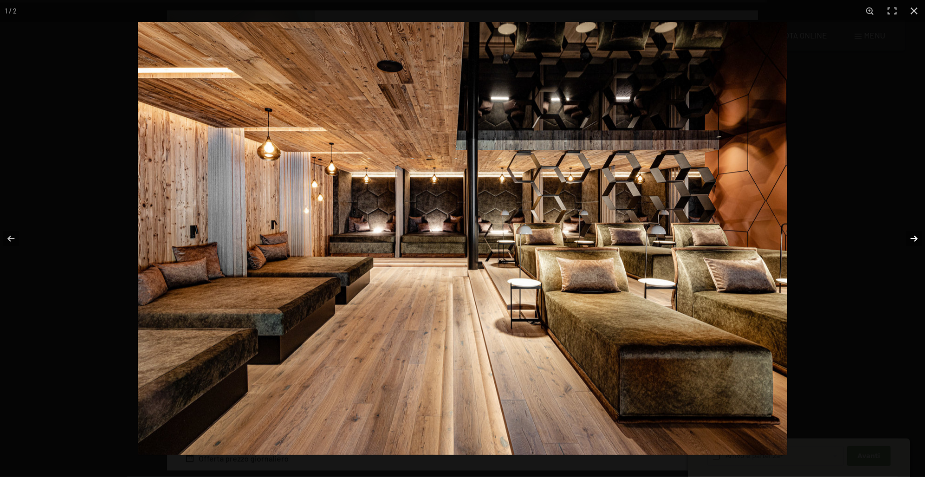
click at [913, 237] on button "button" at bounding box center [907, 239] width 35 height 50
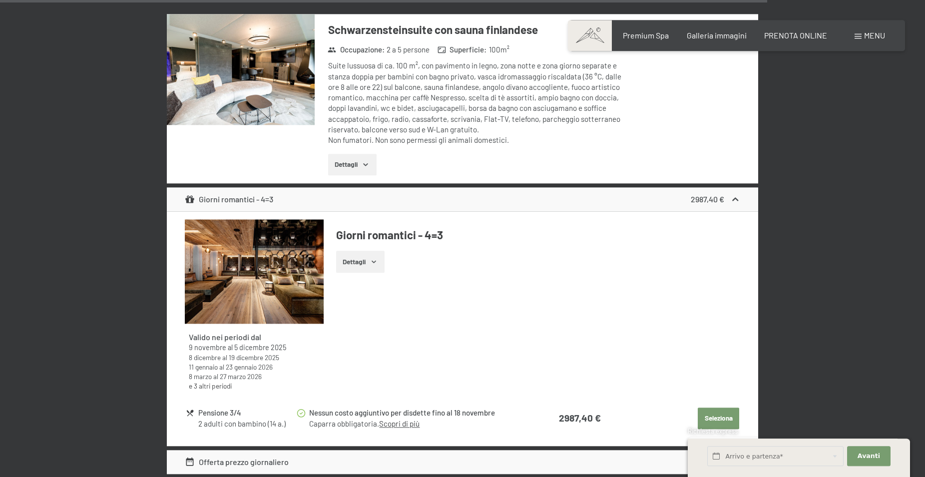
scroll to position [4067, 0]
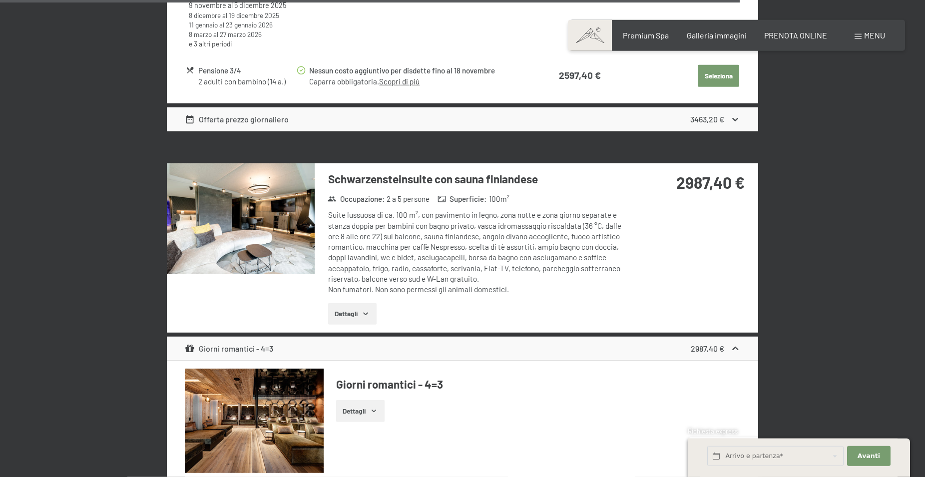
click at [251, 201] on img at bounding box center [241, 218] width 148 height 111
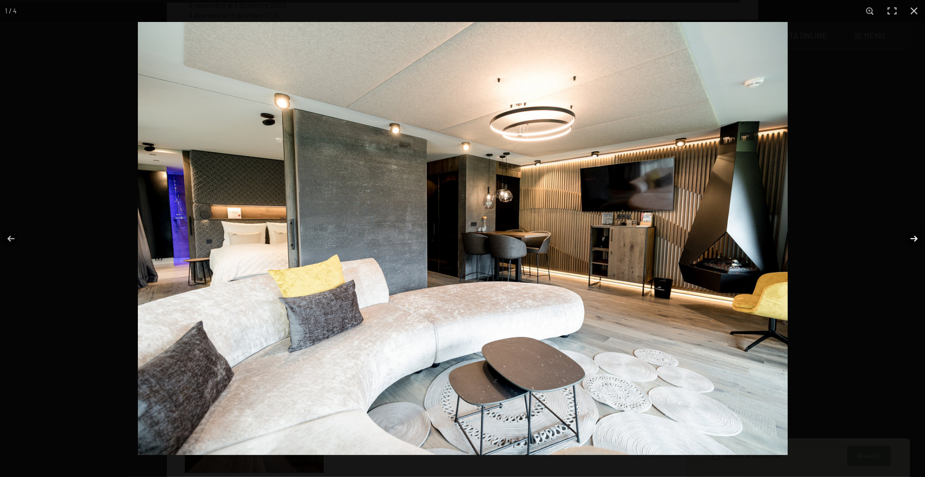
click at [913, 237] on button "button" at bounding box center [907, 239] width 35 height 50
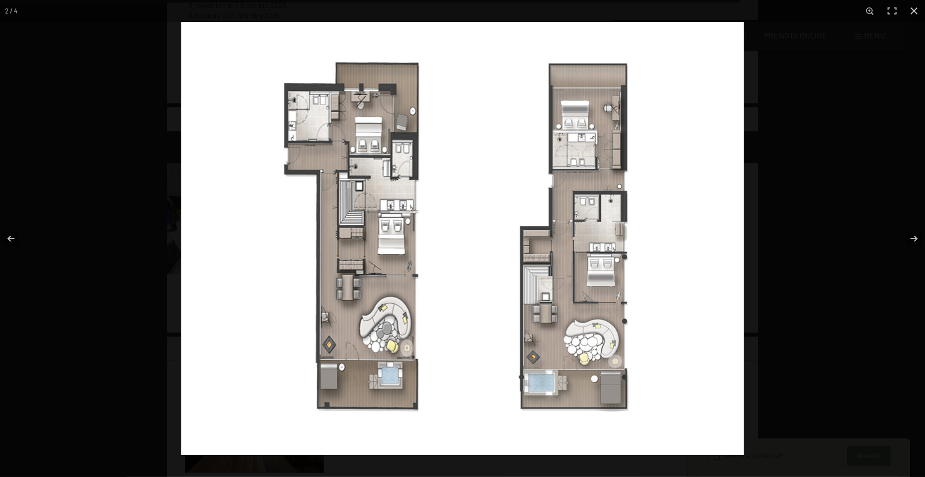
click at [576, 295] on img at bounding box center [462, 238] width 562 height 433
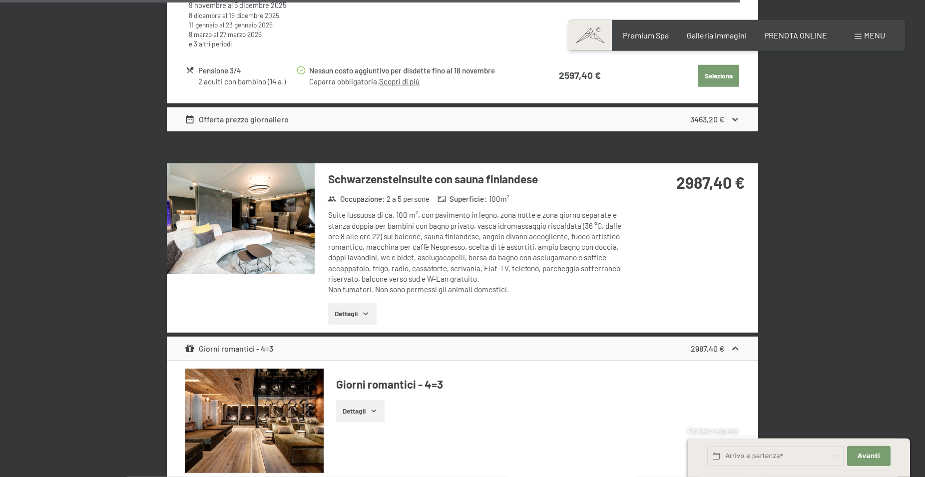
click at [251, 228] on img at bounding box center [241, 218] width 148 height 111
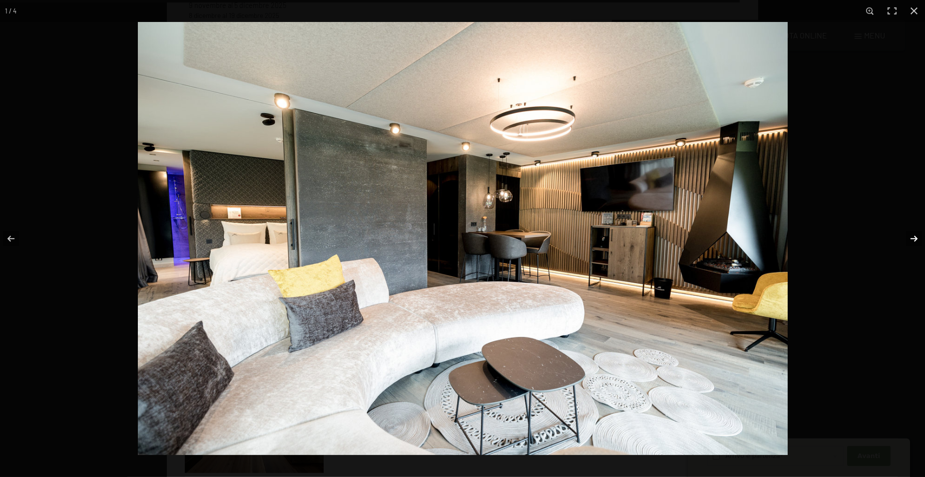
click at [912, 238] on button "button" at bounding box center [907, 239] width 35 height 50
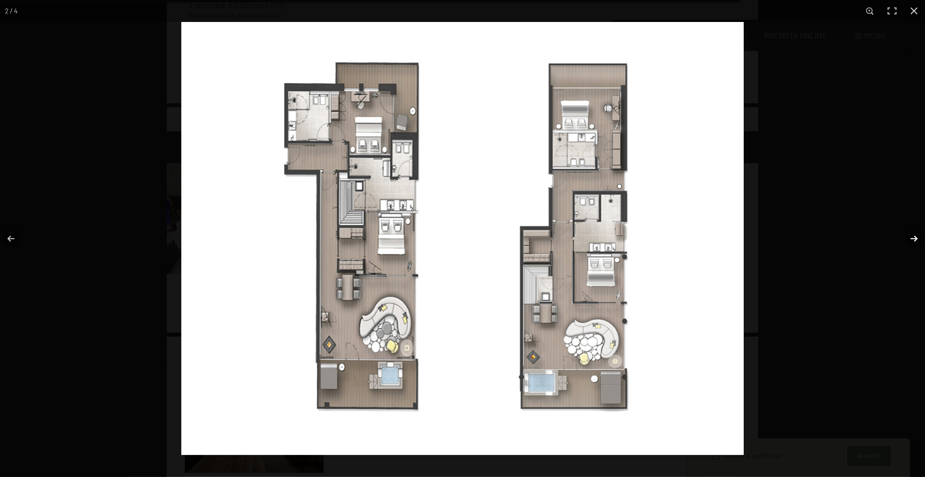
click at [913, 237] on button "button" at bounding box center [907, 239] width 35 height 50
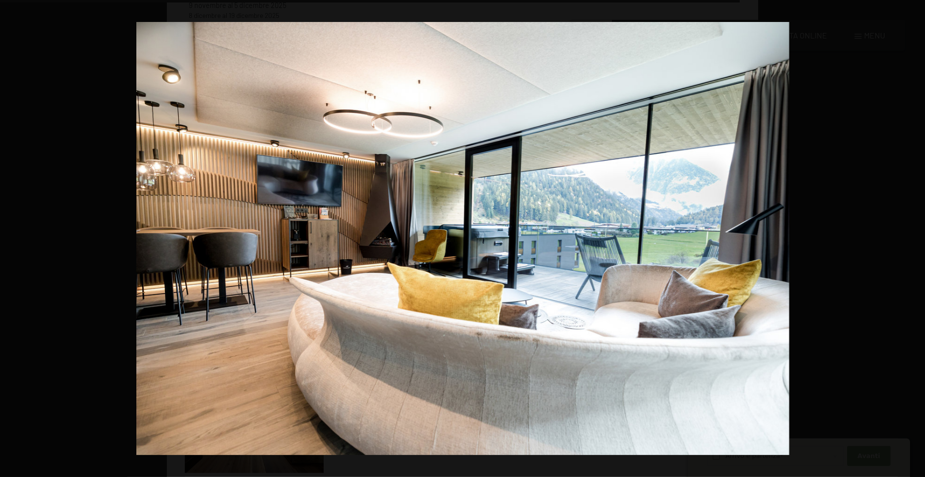
click at [913, 237] on button "button" at bounding box center [907, 239] width 35 height 50
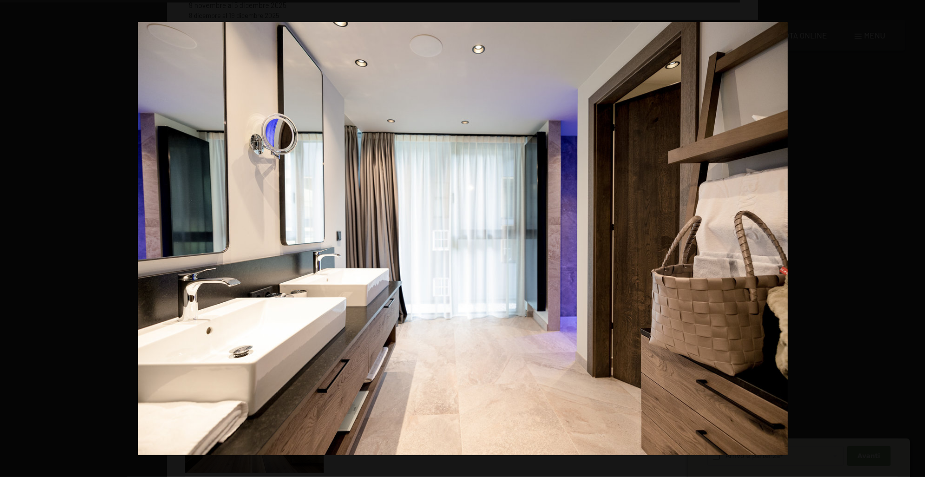
click at [913, 237] on button "button" at bounding box center [907, 239] width 35 height 50
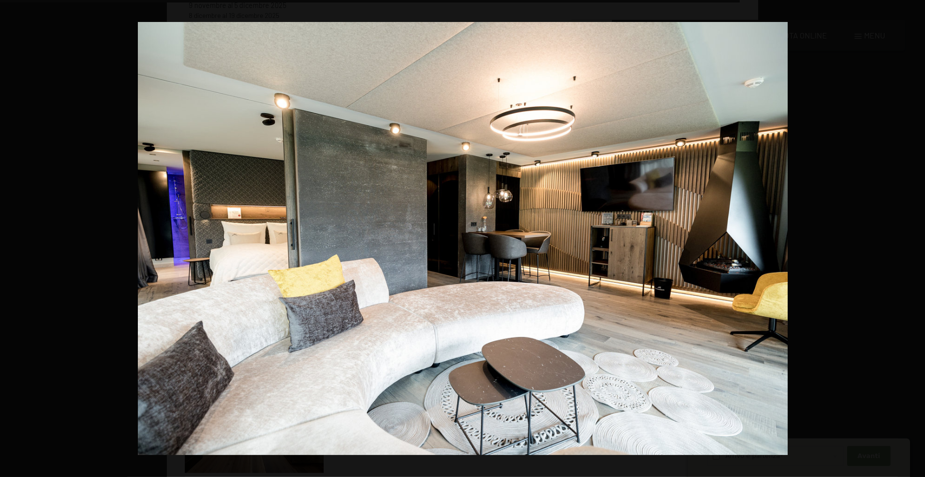
click at [913, 237] on button "button" at bounding box center [907, 239] width 35 height 50
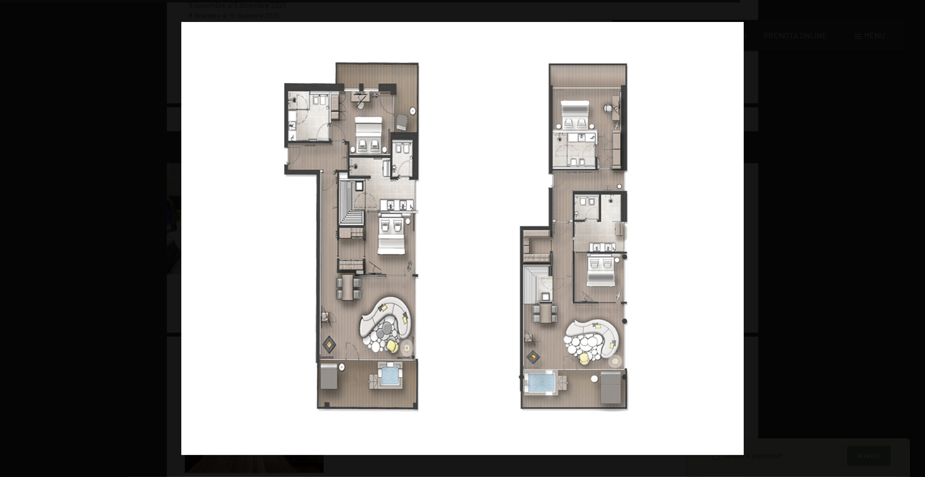
click at [913, 237] on button "button" at bounding box center [907, 239] width 35 height 50
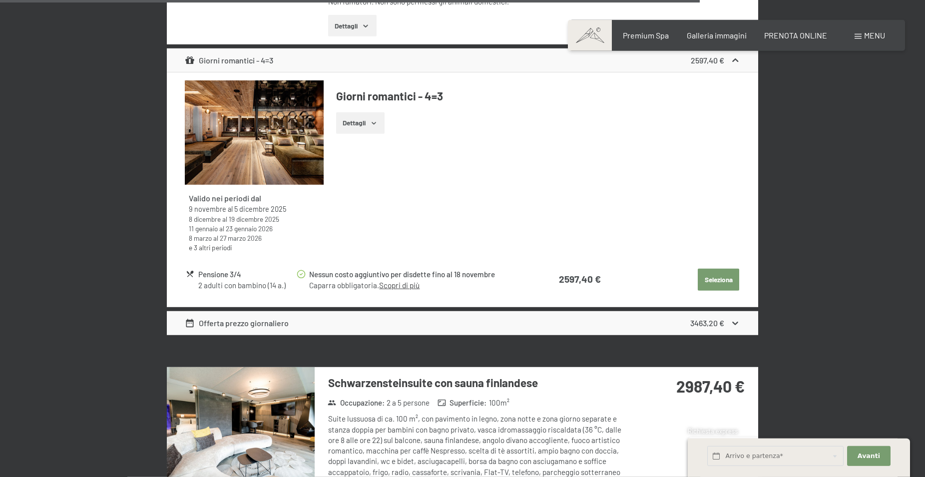
scroll to position [3659, 0]
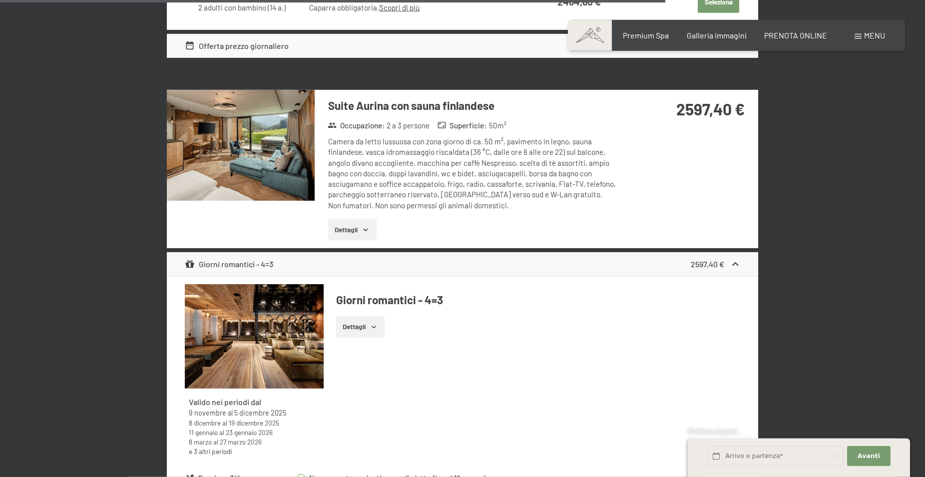
click at [274, 159] on img at bounding box center [241, 145] width 148 height 111
click at [291, 151] on img at bounding box center [241, 145] width 148 height 111
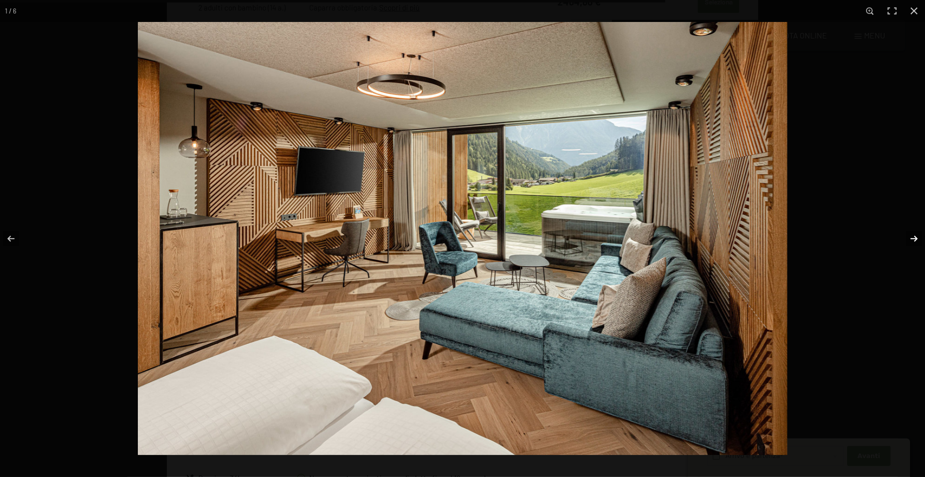
click at [917, 239] on button "button" at bounding box center [907, 239] width 35 height 50
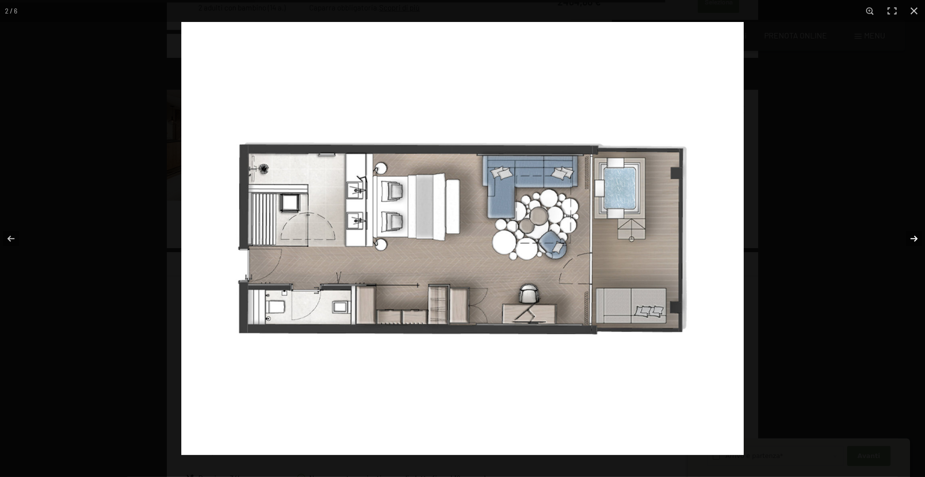
click at [912, 239] on button "button" at bounding box center [907, 239] width 35 height 50
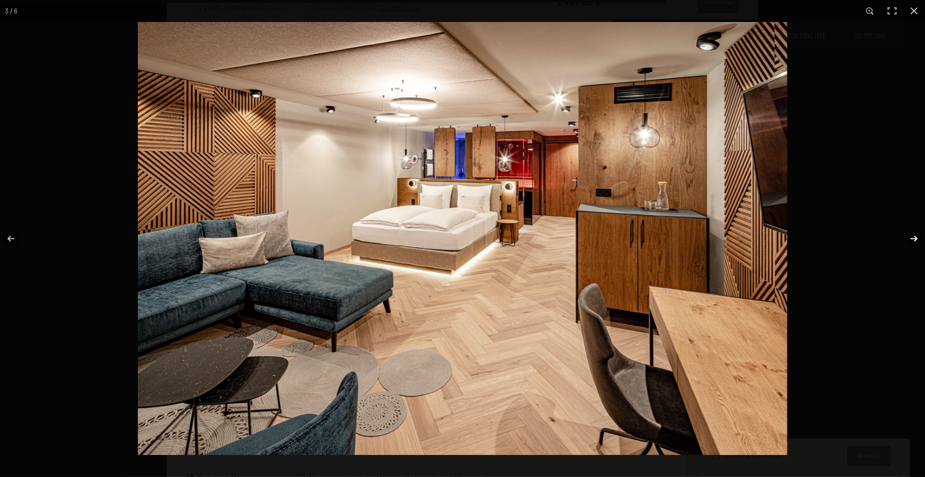
click at [912, 238] on button "button" at bounding box center [907, 239] width 35 height 50
